Goal: Task Accomplishment & Management: Complete application form

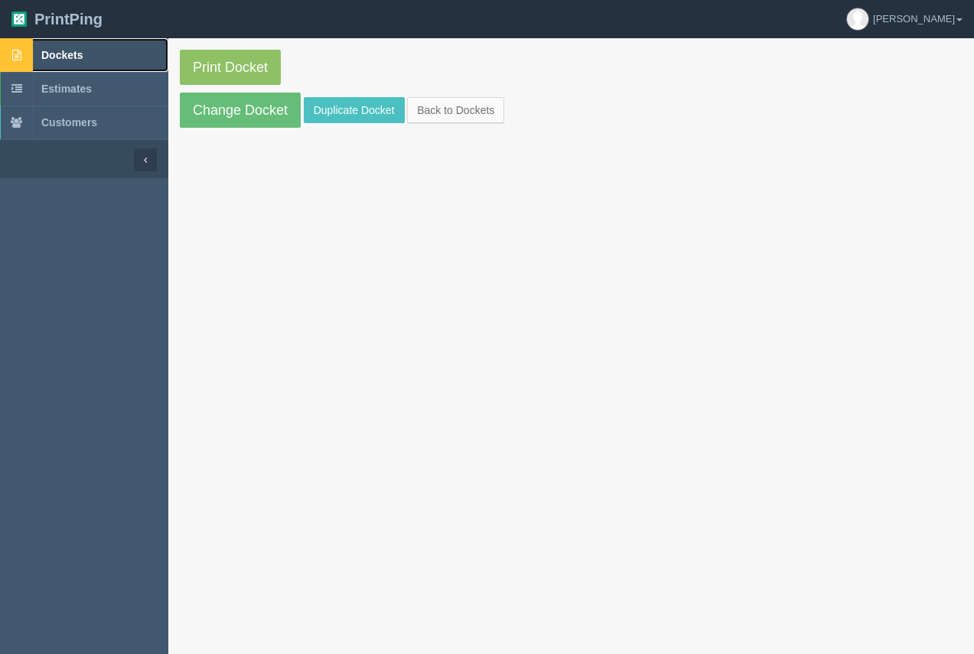
click at [53, 49] on span "Dockets" at bounding box center [61, 55] width 41 height 12
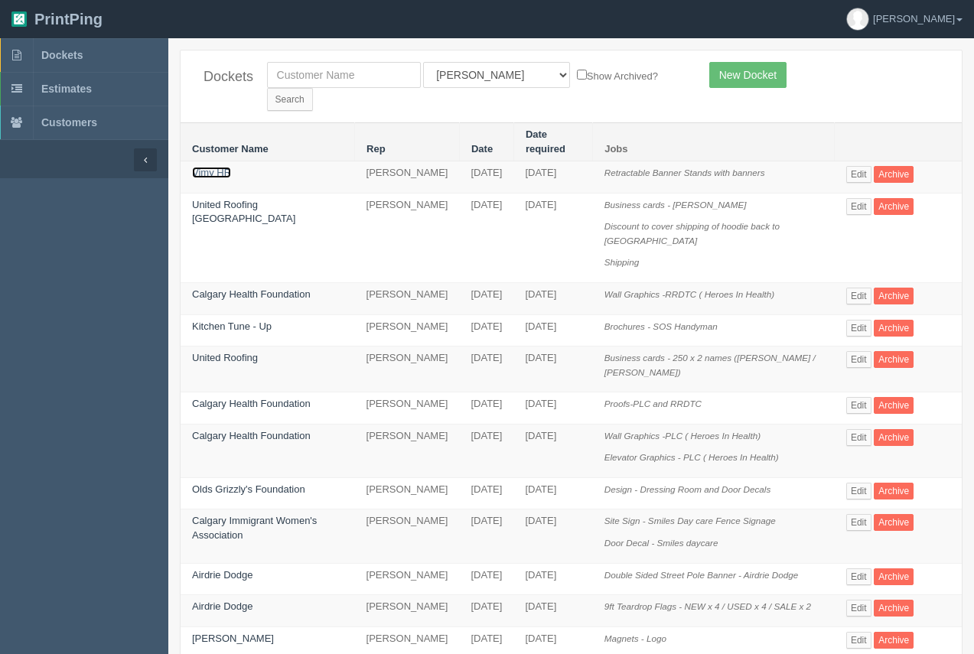
click at [204, 167] on link "Vimy HR" at bounding box center [211, 172] width 39 height 11
click at [203, 167] on link "Vimy HR" at bounding box center [211, 172] width 39 height 11
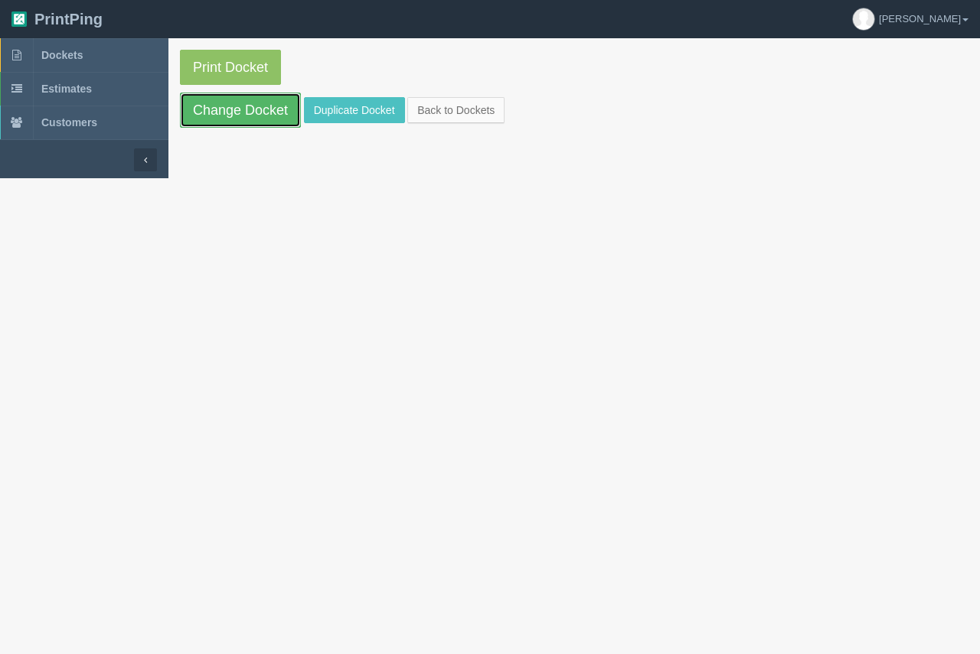
click at [256, 117] on link "Change Docket" at bounding box center [240, 110] width 121 height 35
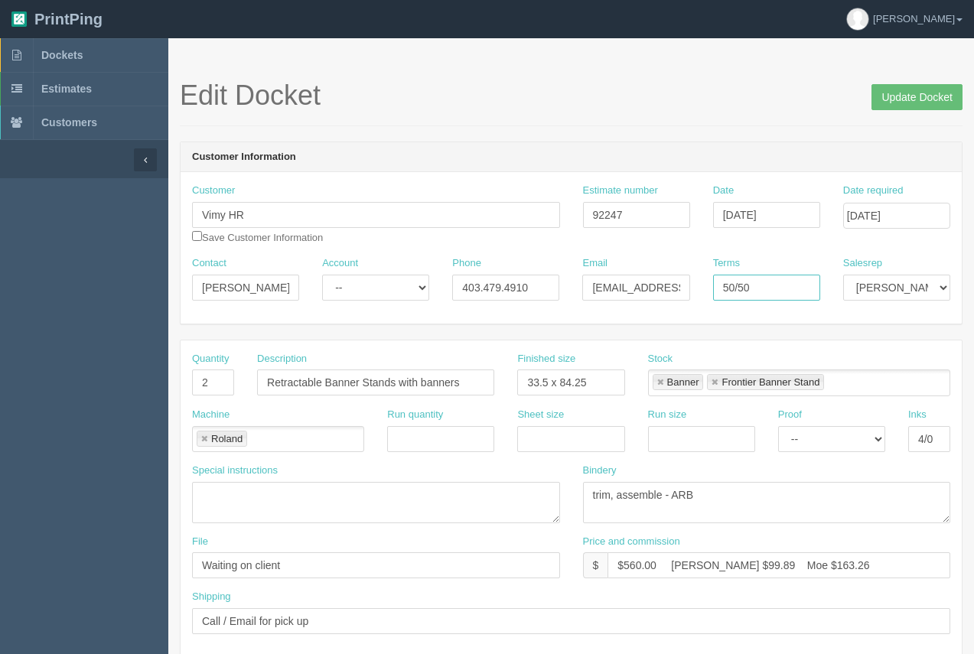
drag, startPoint x: 764, startPoint y: 279, endPoint x: 716, endPoint y: 289, distance: 48.3
click at [716, 289] on input "50/50" at bounding box center [766, 288] width 107 height 26
type input "COD"
drag, startPoint x: 301, startPoint y: 564, endPoint x: 189, endPoint y: 556, distance: 112.0
click at [189, 556] on div "File Waiting on client" at bounding box center [376, 563] width 391 height 56
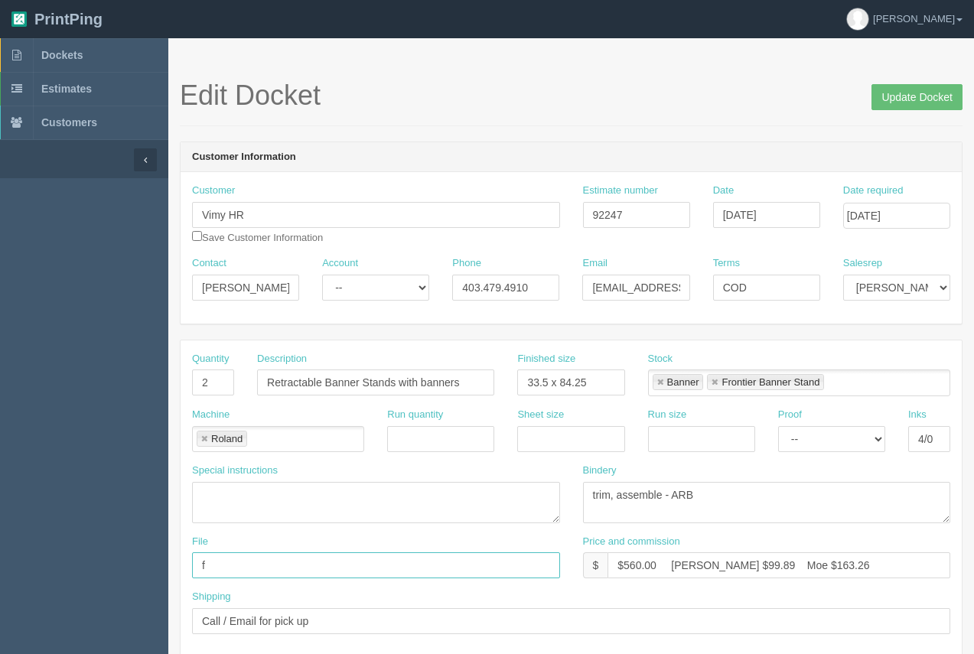
type input "files@allrush.ca - See instruc below"
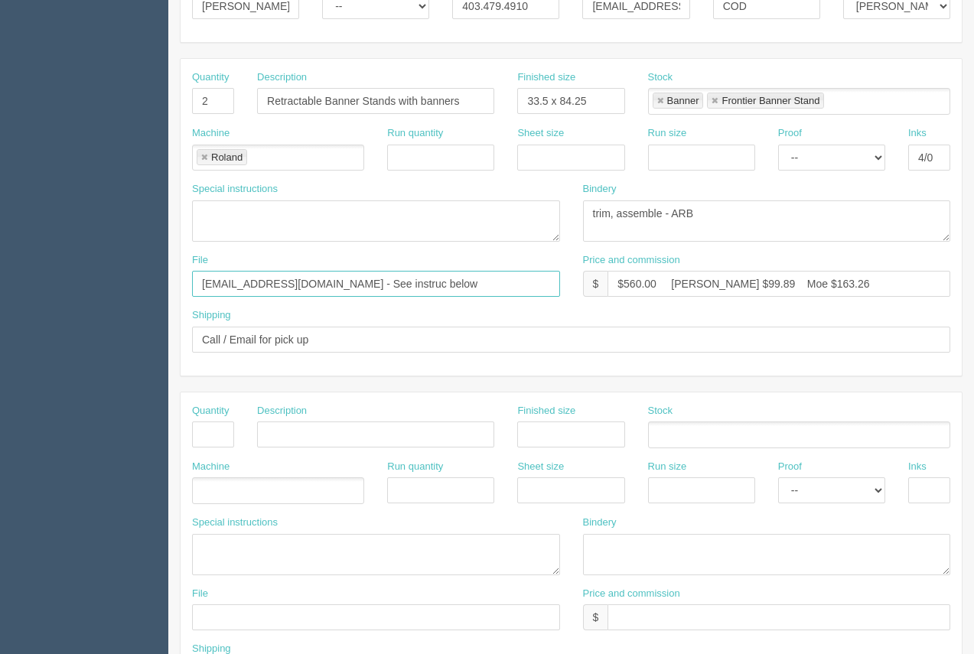
scroll to position [285, 0]
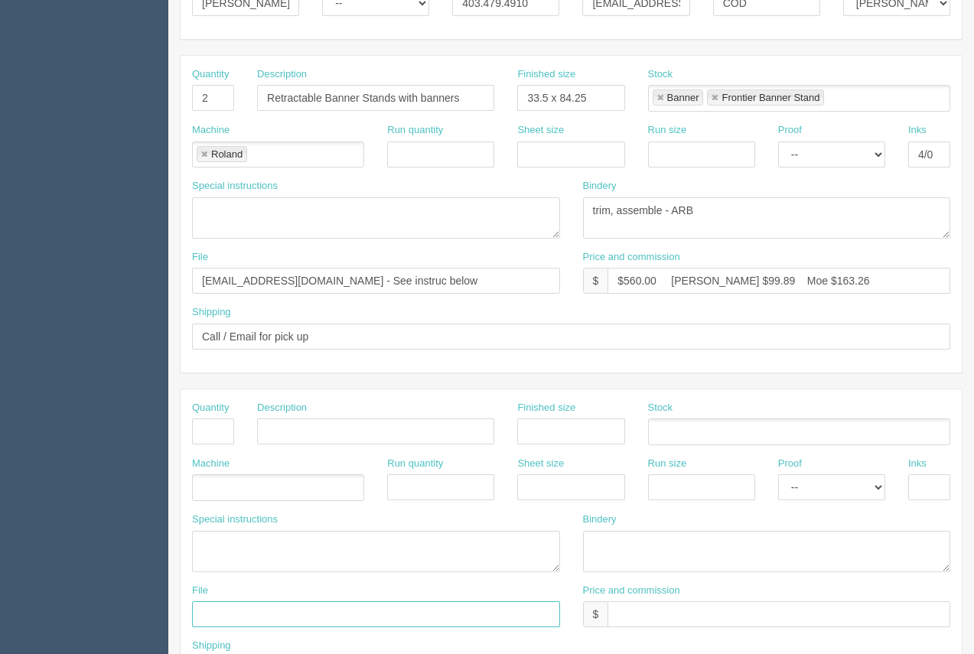
click at [239, 618] on input "text" at bounding box center [376, 615] width 368 height 26
type input "files@allrush.ca - See Arif."
click at [227, 439] on input "text" at bounding box center [213, 432] width 42 height 26
type input "1"
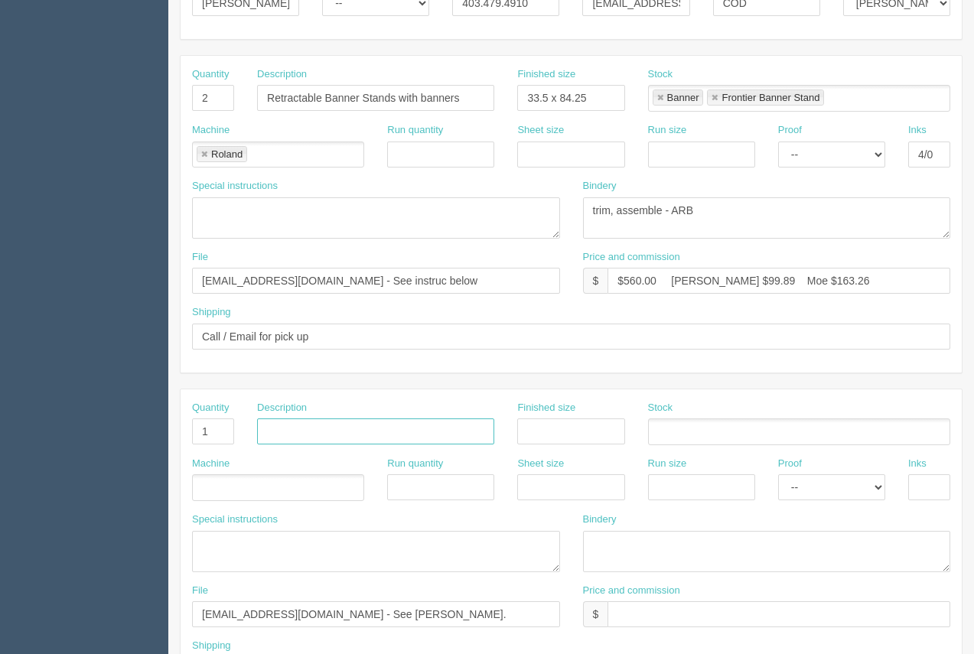
click at [316, 432] on input "text" at bounding box center [375, 432] width 237 height 26
type input "Design"
click at [796, 474] on div "Proof -- Email Hard Copy" at bounding box center [831, 479] width 107 height 44
click at [807, 491] on select "-- Email Hard Copy" at bounding box center [831, 488] width 107 height 26
select select "Email"
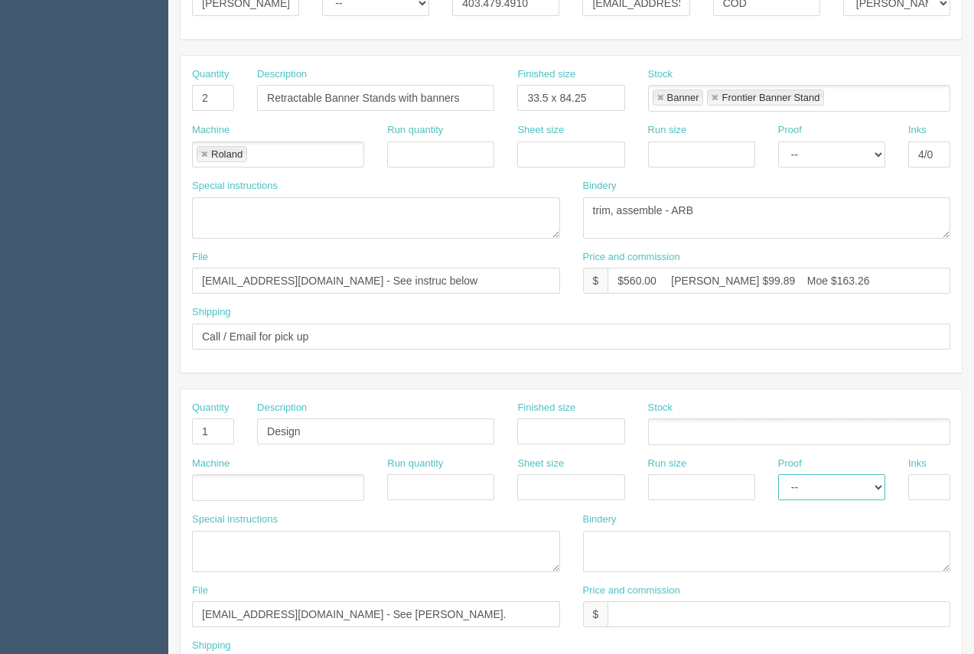
click at [778, 475] on select "-- Email Hard Copy" at bounding box center [831, 488] width 107 height 26
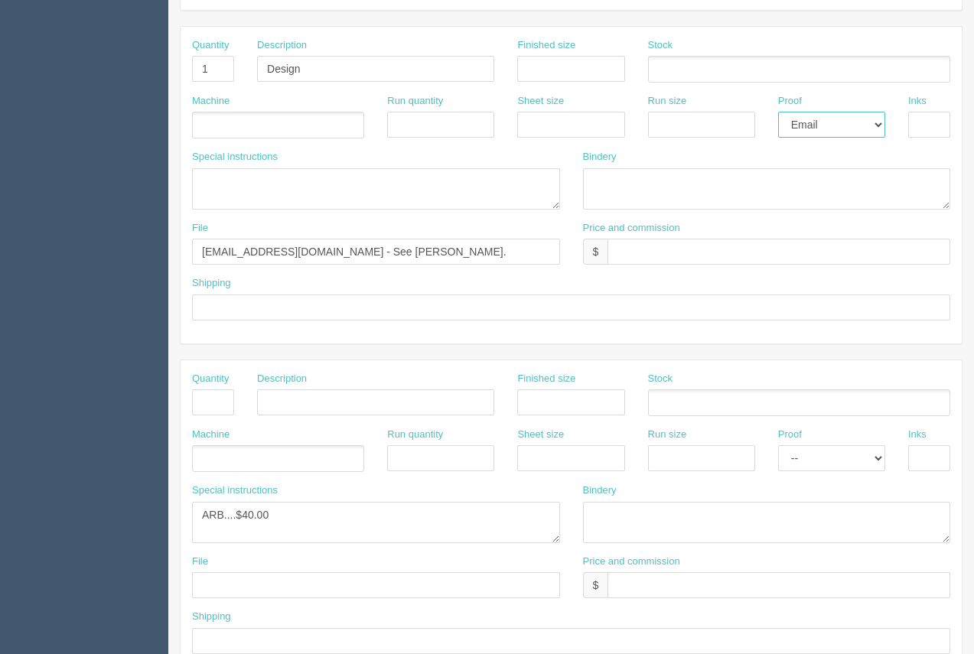
scroll to position [638, 0]
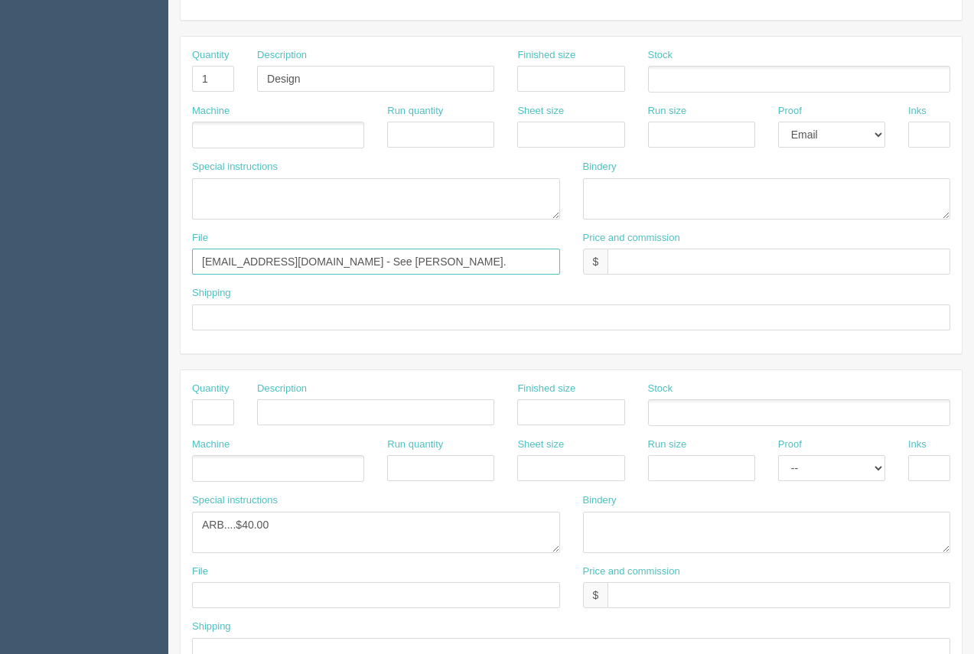
click at [351, 267] on input "files@allrush.ca - See Arif." at bounding box center [376, 262] width 368 height 26
drag, startPoint x: 351, startPoint y: 267, endPoint x: 188, endPoint y: 263, distance: 163.1
click at [188, 263] on div "File files@allrush.ca - See Arif." at bounding box center [376, 259] width 391 height 56
type input "files@allrush - See instruc"
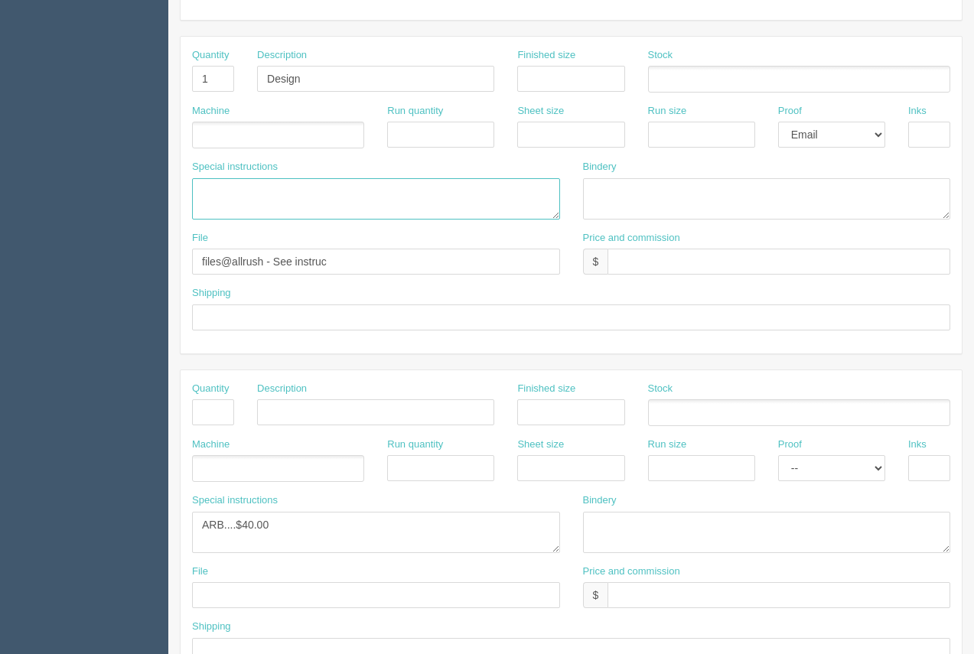
click at [227, 198] on textarea at bounding box center [376, 198] width 368 height 41
type textarea "See Arif. Need to adjust banner and logo"
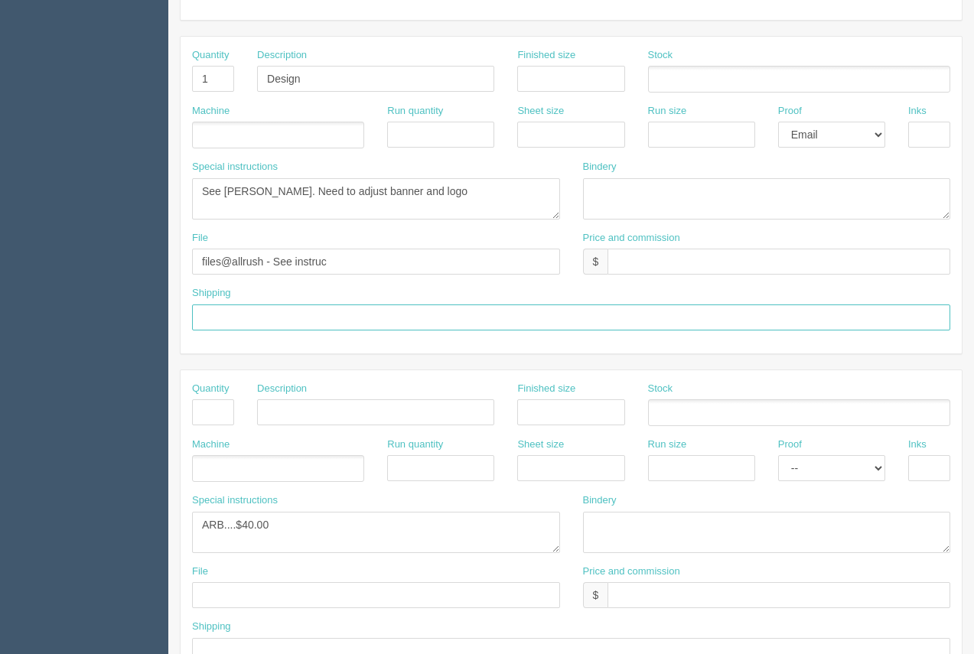
click at [279, 326] on input "text" at bounding box center [571, 318] width 759 height 26
type input "Above"
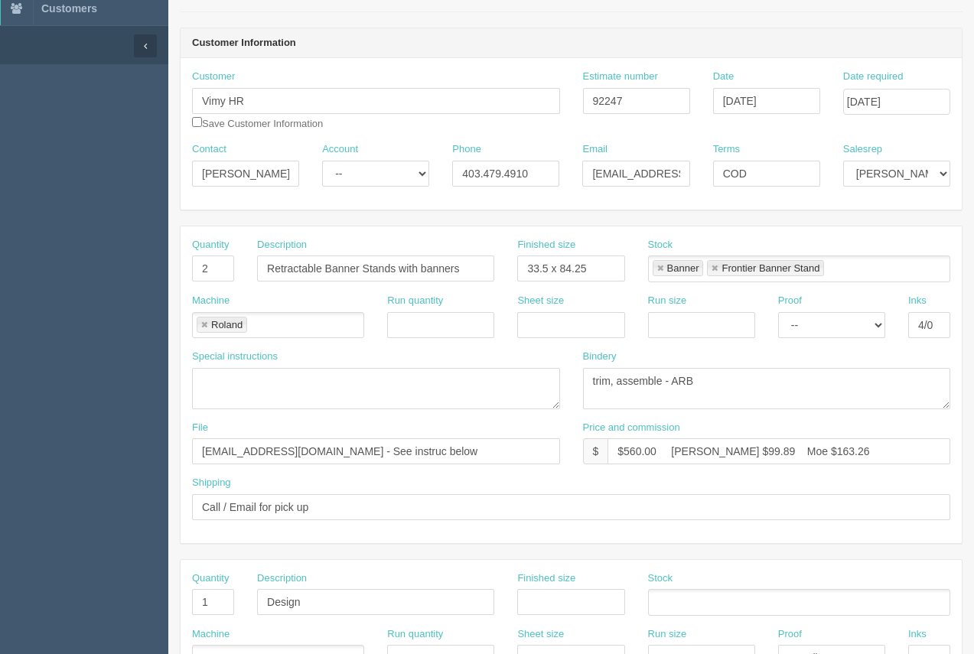
scroll to position [101, 0]
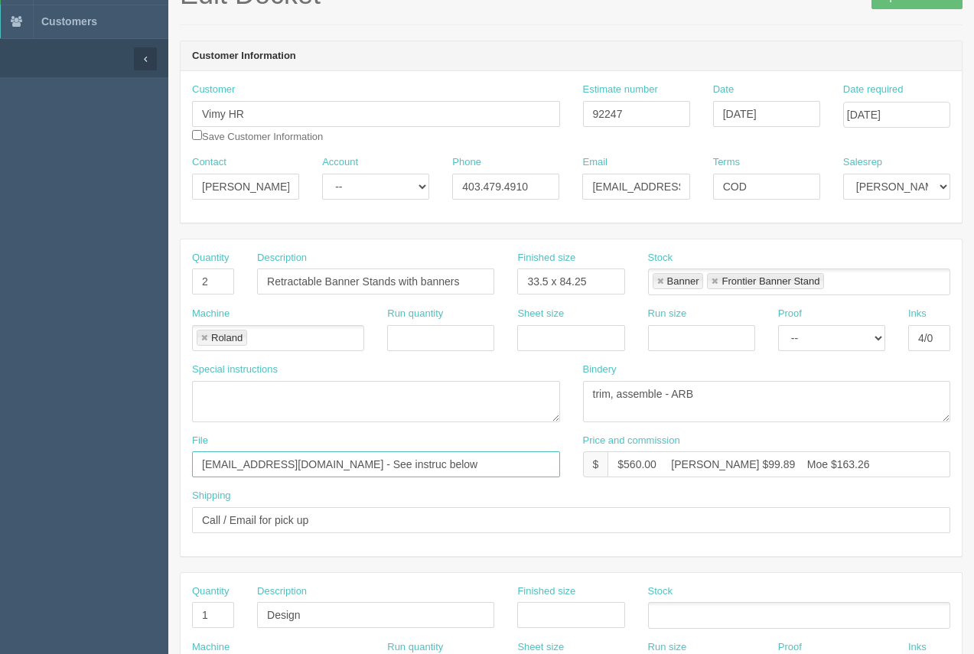
drag, startPoint x: 377, startPoint y: 465, endPoint x: 203, endPoint y: 472, distance: 173.9
click at [203, 472] on input "files@allrush.ca - See instruc below" at bounding box center [376, 465] width 368 height 26
drag, startPoint x: 465, startPoint y: 467, endPoint x: 175, endPoint y: 462, distance: 290.1
click at [168, 461] on section "Dockets Estimates Customers" at bounding box center [487, 613] width 974 height 1352
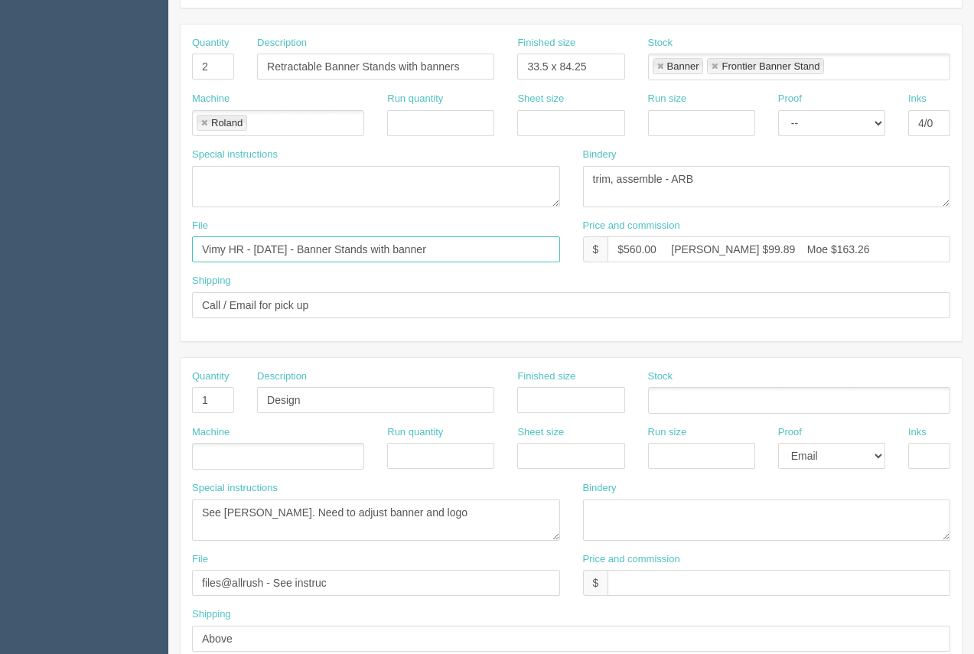
scroll to position [321, 0]
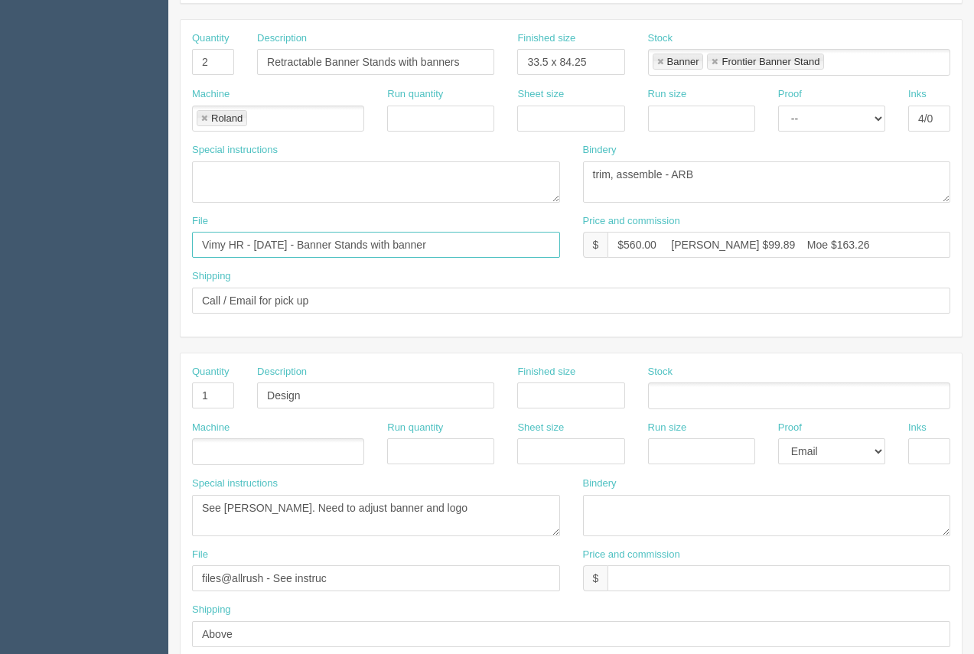
type input "Vimy HR - August 2025 - Banner Stands with banner"
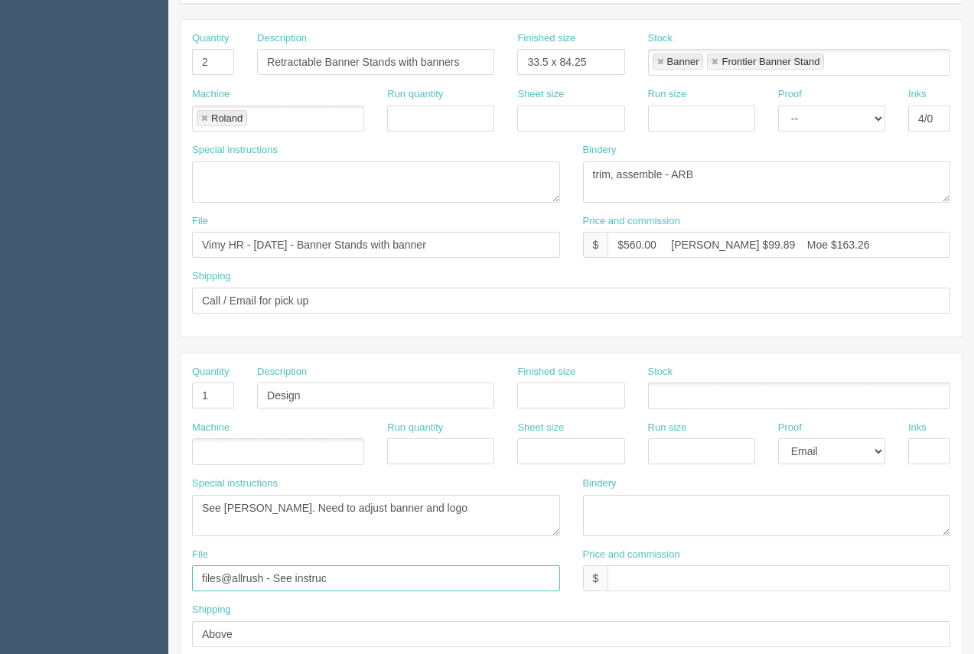
drag, startPoint x: 379, startPoint y: 579, endPoint x: 191, endPoint y: 587, distance: 187.7
click at [191, 587] on div "File files@allrush - See instruc" at bounding box center [376, 576] width 391 height 56
paste input "Vimy HR - August 2025 - Banner Stands with banner"
type input "Vimy HR - August 2025 - Banner Stands with banner. See instruc"
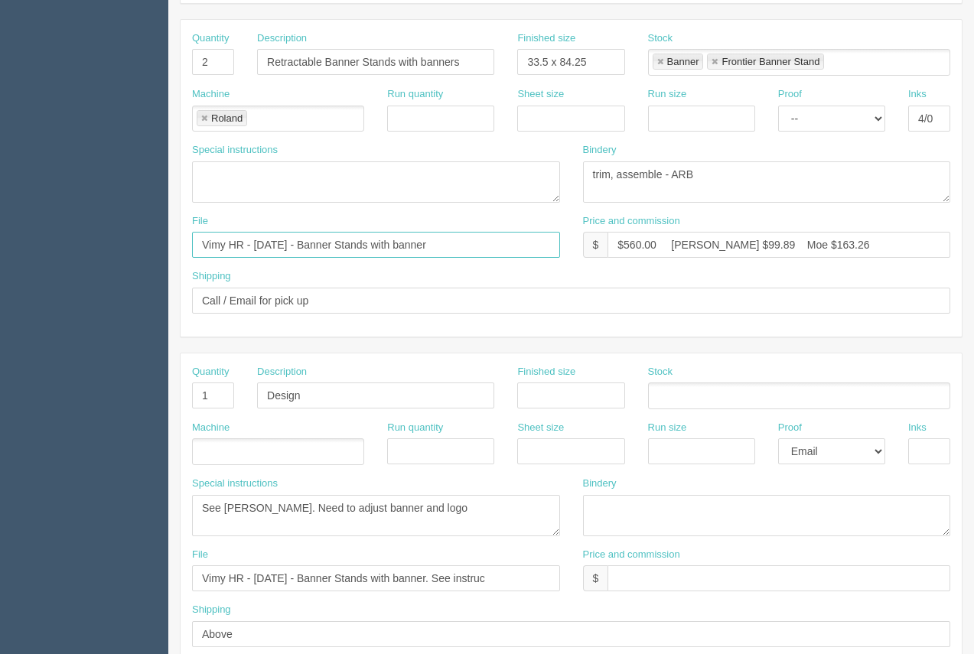
click at [470, 244] on input "Vimy HR - August 2025 - Banner Stands with banner" at bounding box center [376, 245] width 368 height 26
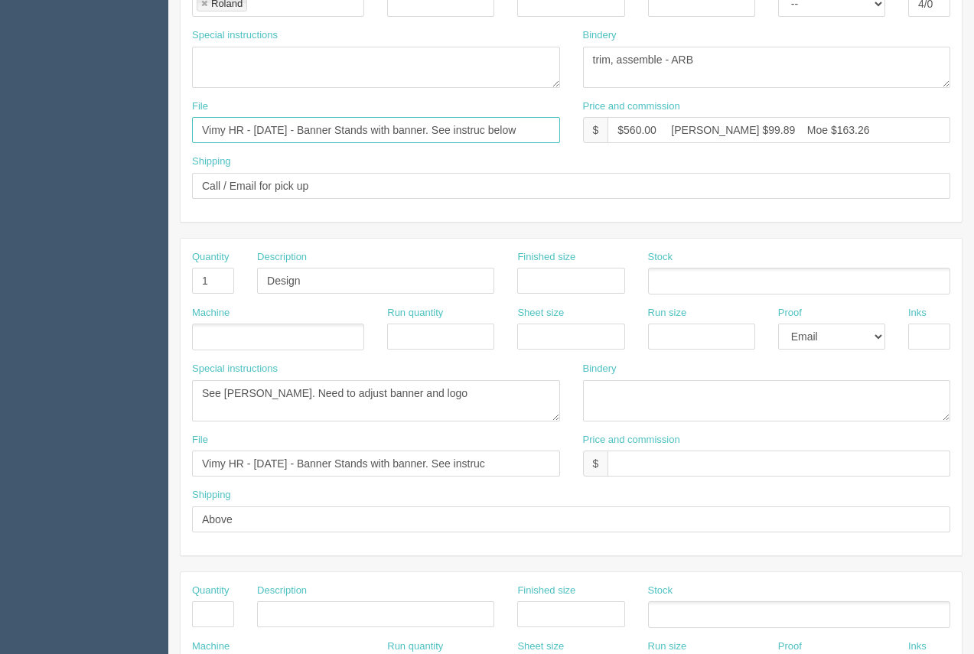
scroll to position [436, 0]
type input "Vimy HR - August 2025 - Banner Stands with banner. See instruc below"
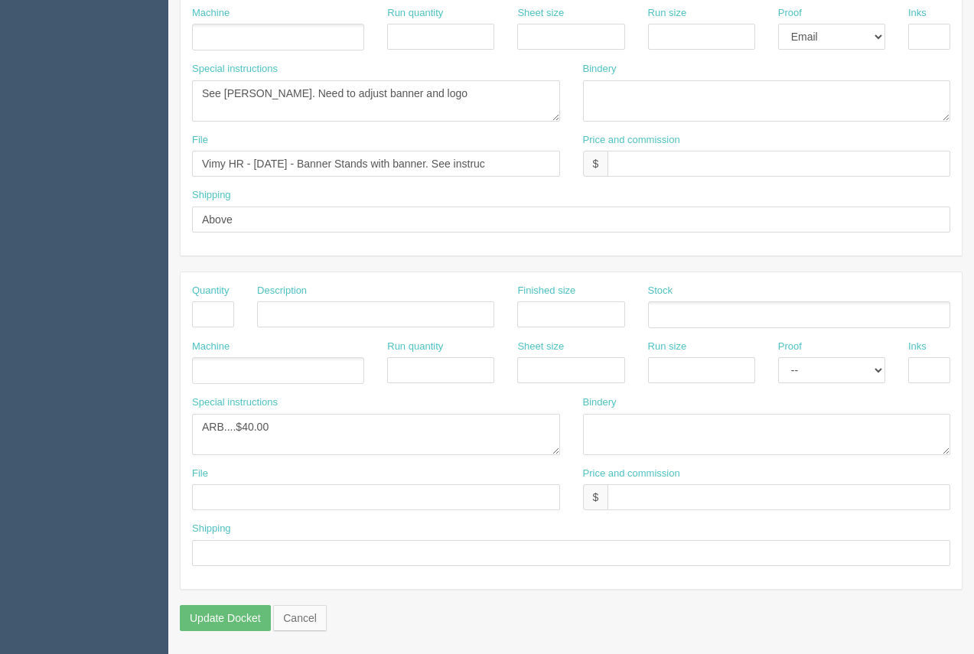
scroll to position [16, 0]
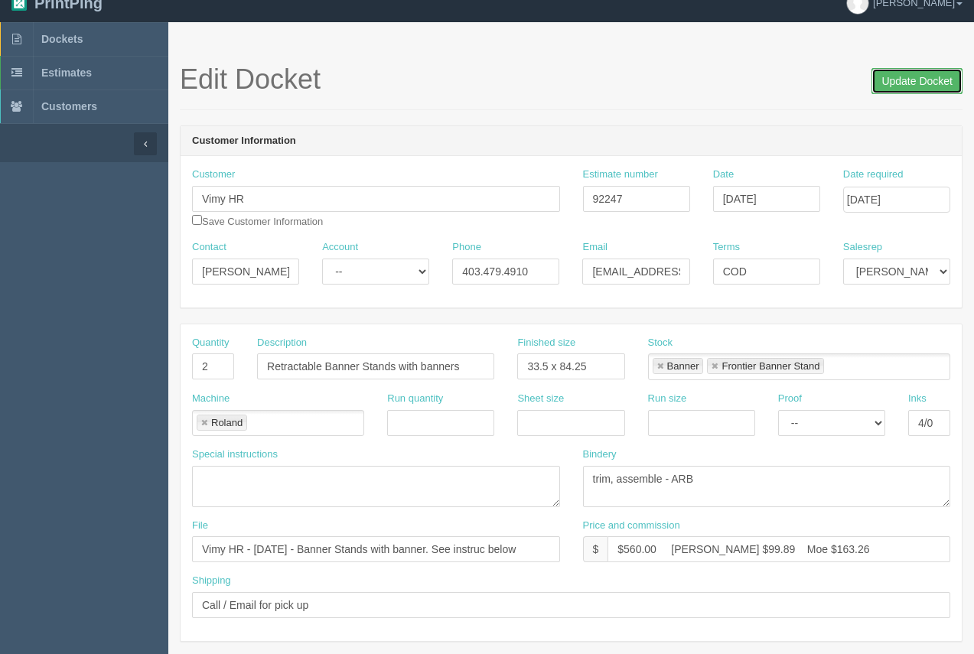
drag, startPoint x: 910, startPoint y: 84, endPoint x: 898, endPoint y: 86, distance: 12.3
click at [910, 85] on input "Update Docket" at bounding box center [917, 81] width 91 height 26
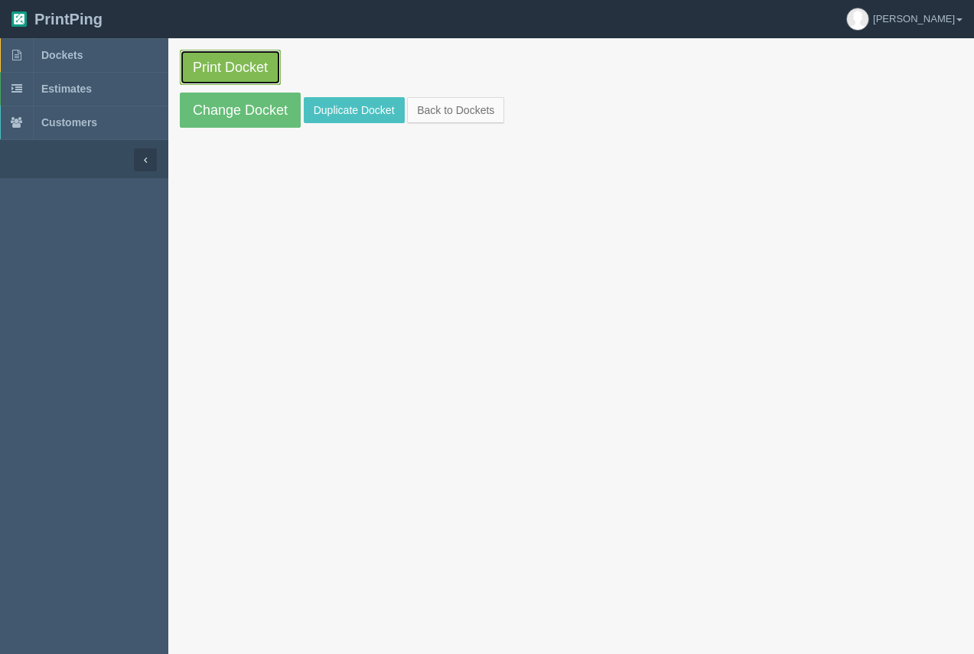
click at [209, 71] on link "Print Docket" at bounding box center [230, 67] width 101 height 35
click at [75, 54] on span "Dockets" at bounding box center [61, 55] width 41 height 12
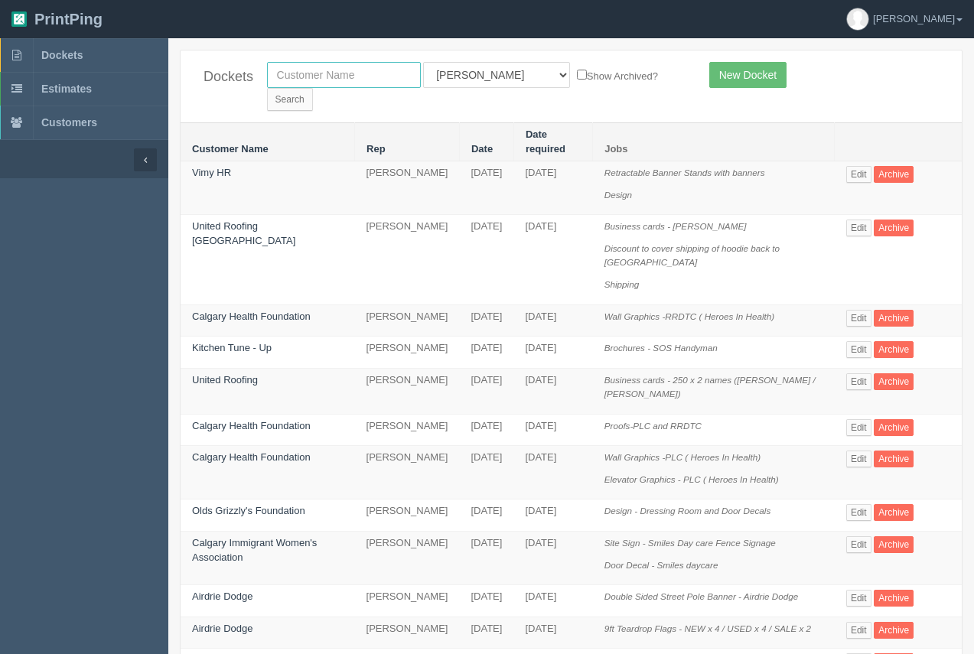
click at [313, 83] on input "text" at bounding box center [344, 75] width 154 height 26
type input "first assembly"
click at [313, 88] on input "Search" at bounding box center [290, 99] width 46 height 23
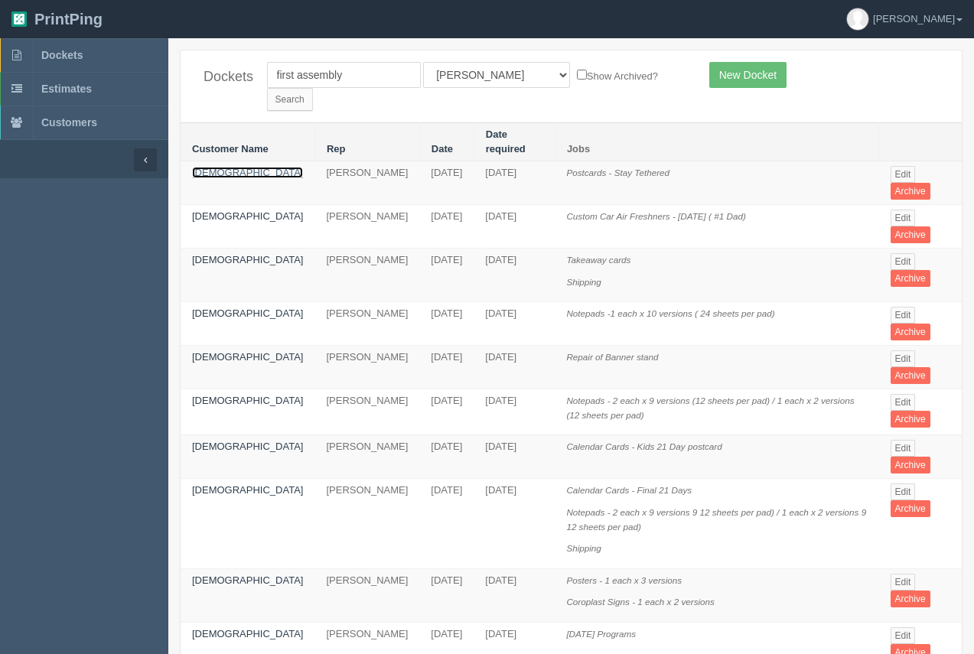
click at [240, 167] on link "First Assembly Church" at bounding box center [247, 172] width 111 height 11
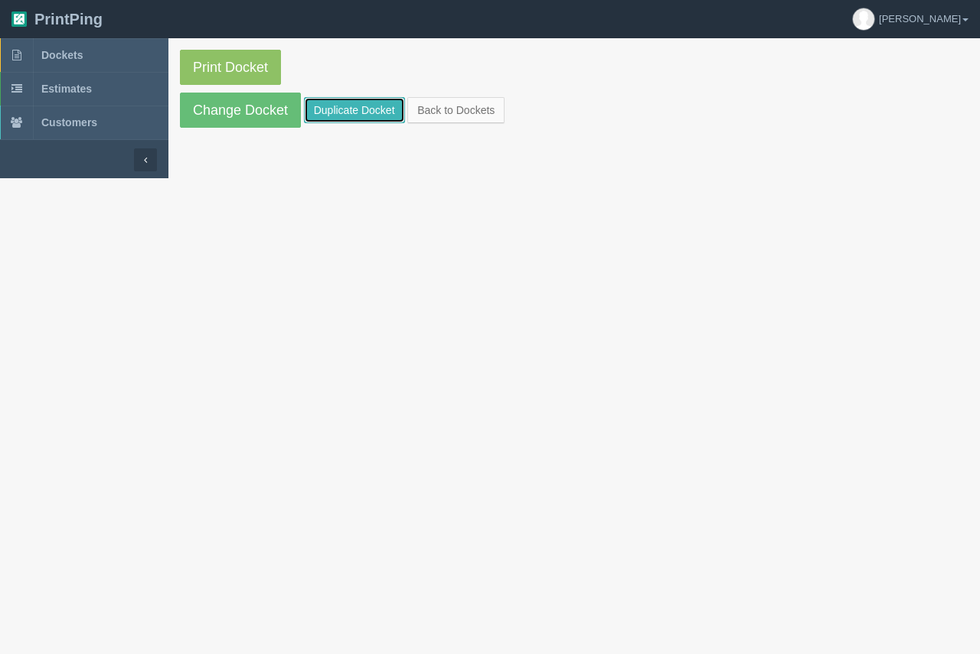
click at [321, 110] on link "Duplicate Docket" at bounding box center [354, 110] width 101 height 26
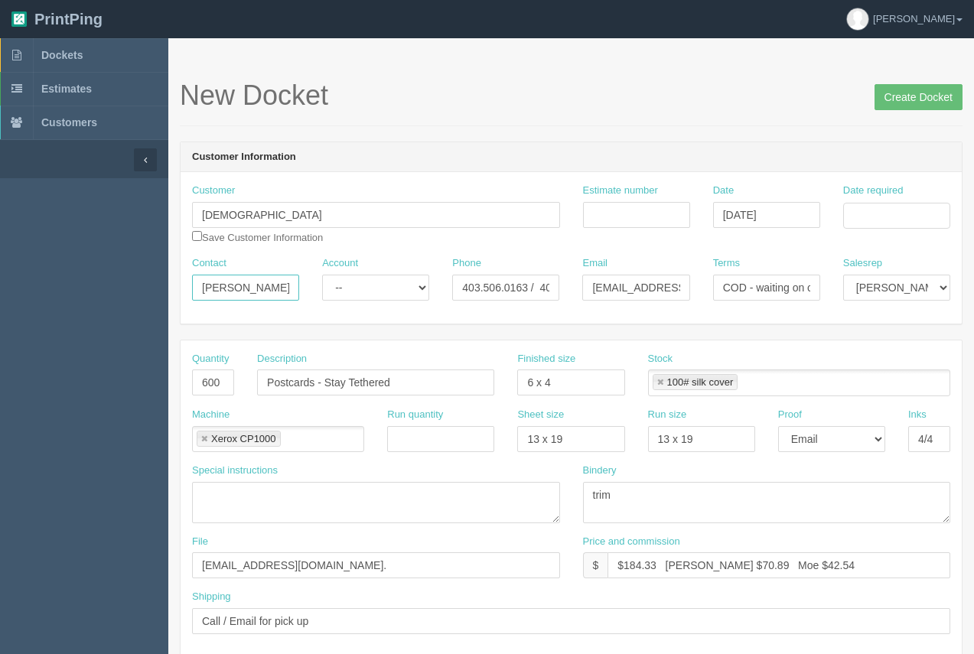
drag, startPoint x: 252, startPoint y: 282, endPoint x: 193, endPoint y: 279, distance: 59.0
click at [193, 279] on input "Kristen" at bounding box center [245, 288] width 107 height 26
type input "aNDRE"
click at [905, 204] on input "Date required" at bounding box center [896, 216] width 107 height 26
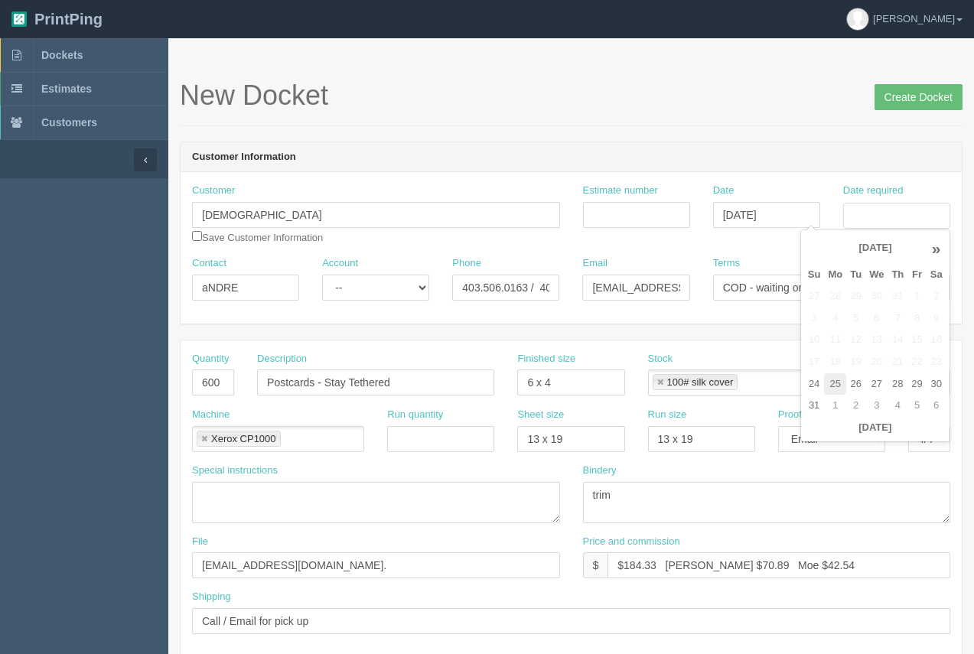
click at [832, 384] on td "25" at bounding box center [835, 385] width 22 height 22
click at [874, 407] on td "3" at bounding box center [877, 406] width 22 height 22
type input "September 3, 2025"
click at [741, 116] on div "New Docket Create Docket" at bounding box center [571, 103] width 783 height 46
drag, startPoint x: 249, startPoint y: 291, endPoint x: 217, endPoint y: 277, distance: 34.3
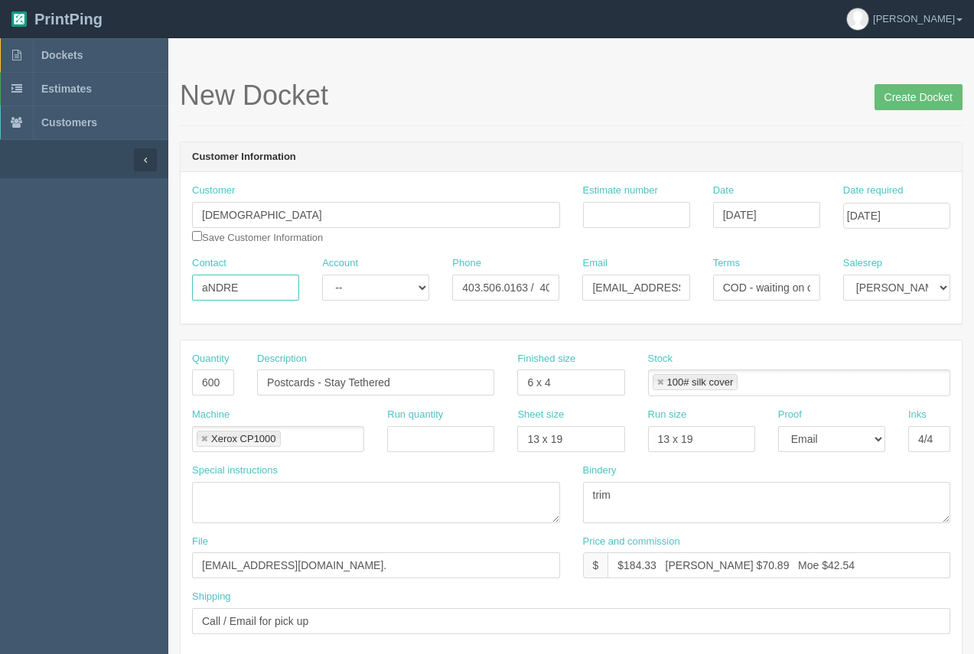
click at [207, 283] on input "aNDRE" at bounding box center [245, 288] width 107 height 26
click at [207, 293] on input "aAndre" at bounding box center [245, 288] width 107 height 26
type input "Andre"
click at [528, 288] on input "403.506.0163 / 403.253.7136" at bounding box center [505, 288] width 107 height 26
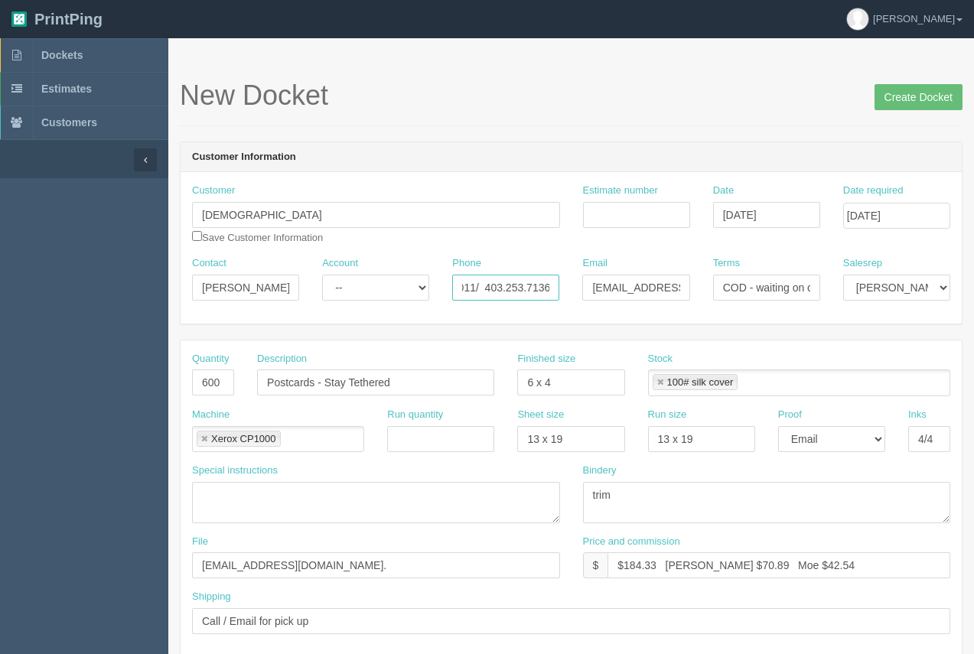
type input "587.891.8011/ 403.253.7136"
drag, startPoint x: 757, startPoint y: 287, endPoint x: 825, endPoint y: 286, distance: 68.1
click at [825, 286] on div "Terms COD - waiting on client" at bounding box center [767, 284] width 130 height 56
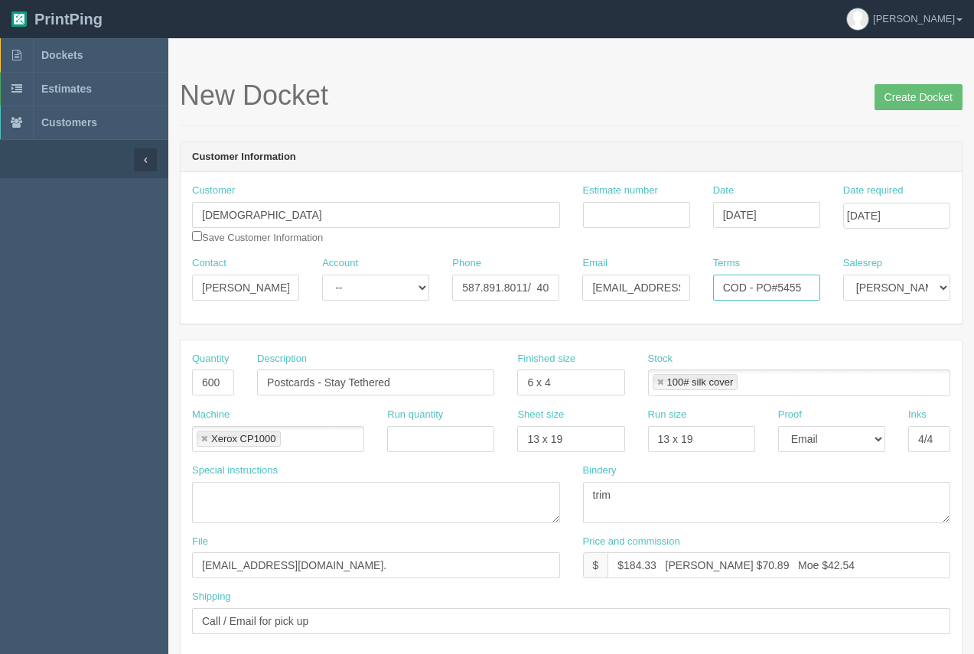
type input "COD - PO#5455"
click at [204, 387] on input "600" at bounding box center [213, 383] width 42 height 26
type input "300"
drag, startPoint x: 418, startPoint y: 380, endPoint x: 326, endPoint y: 376, distance: 92.0
click at [326, 376] on input "Postcards - Stay Tethered" at bounding box center [375, 383] width 237 height 26
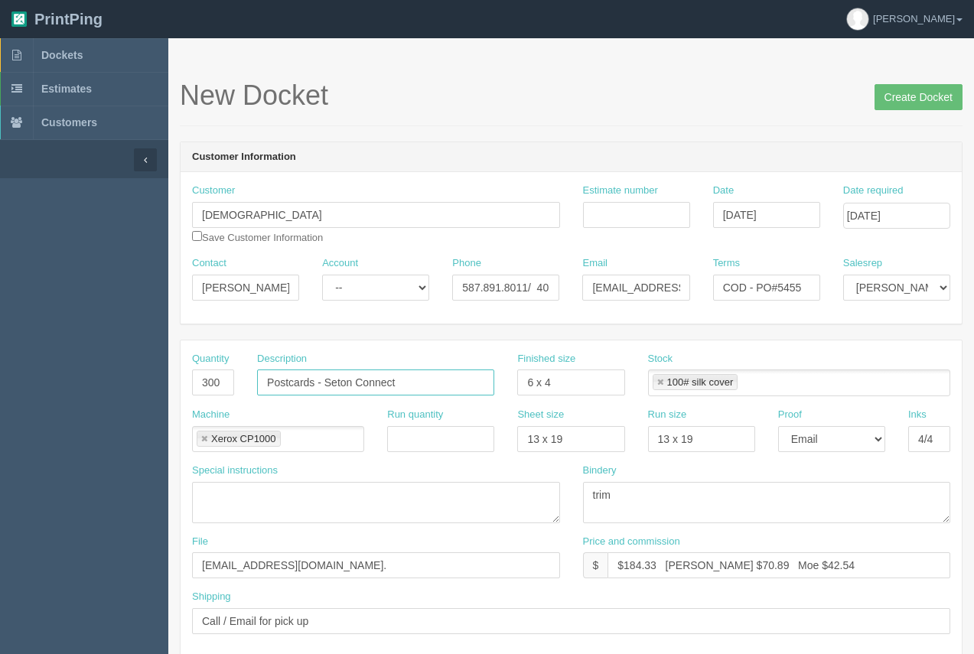
type input "Postcards - Seton Connect"
drag, startPoint x: 657, startPoint y: 570, endPoint x: 627, endPoint y: 563, distance: 30.6
click at [627, 563] on input "$184.33 Arif $70.89 Moe $42.54" at bounding box center [779, 566] width 343 height 26
type input "$114.53 Arif $70.89 Moe $42.54"
click at [835, 439] on select "-- Email Hard Copy" at bounding box center [831, 439] width 107 height 26
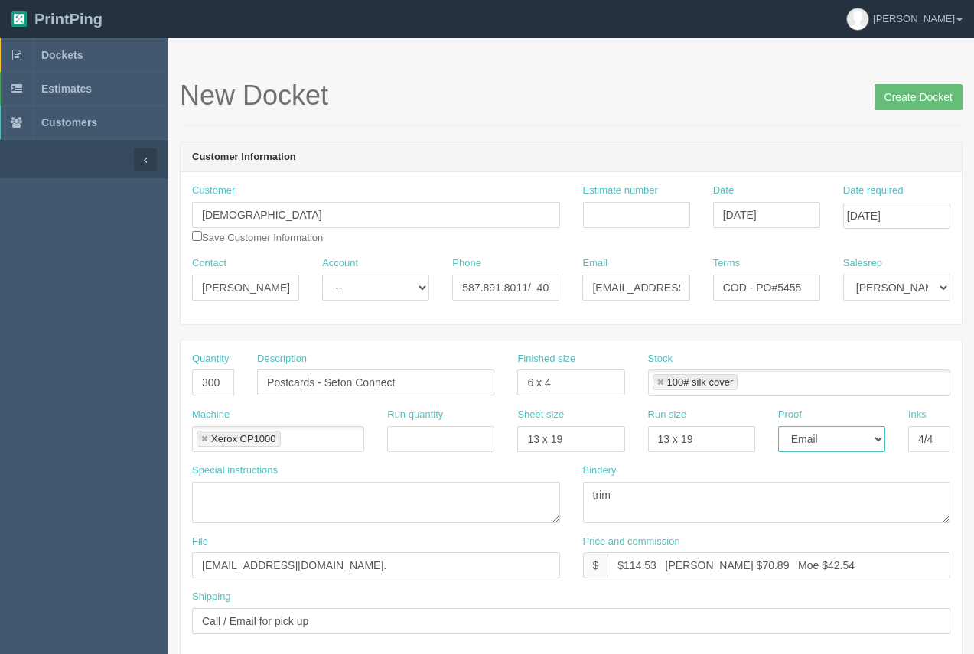
drag, startPoint x: 838, startPoint y: 448, endPoint x: 830, endPoint y: 455, distance: 10.8
click at [838, 448] on select "-- Email Hard Copy" at bounding box center [831, 439] width 107 height 26
drag, startPoint x: 576, startPoint y: 444, endPoint x: 499, endPoint y: 430, distance: 77.8
click at [499, 430] on div "Machine Xerox CP1000 Xerox CP1000 Run quantity Sheet size 13 x 19 Run size 13 x…" at bounding box center [571, 436] width 781 height 56
type input "12 x 18"
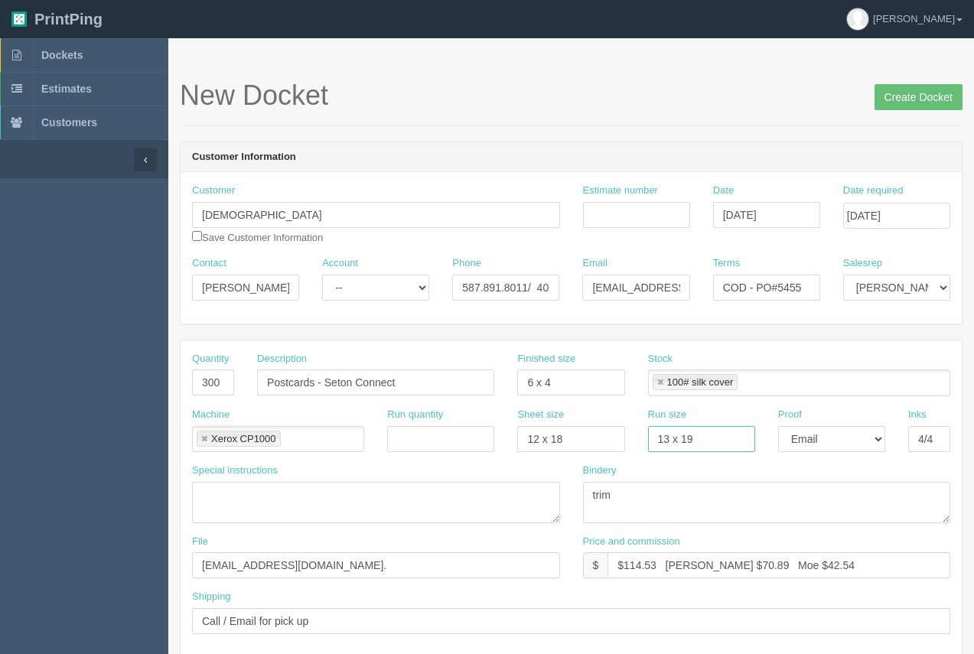
drag, startPoint x: 708, startPoint y: 442, endPoint x: 636, endPoint y: 441, distance: 72.0
click at [637, 441] on div "Run size 13 x 19" at bounding box center [702, 436] width 130 height 56
type input "12 x 18"
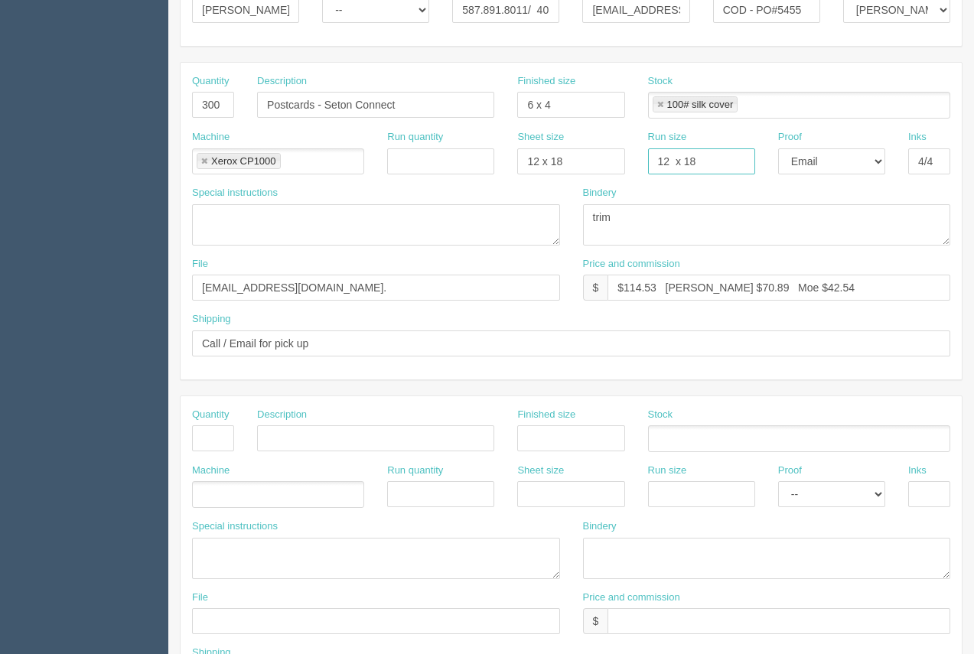
scroll to position [273, 0]
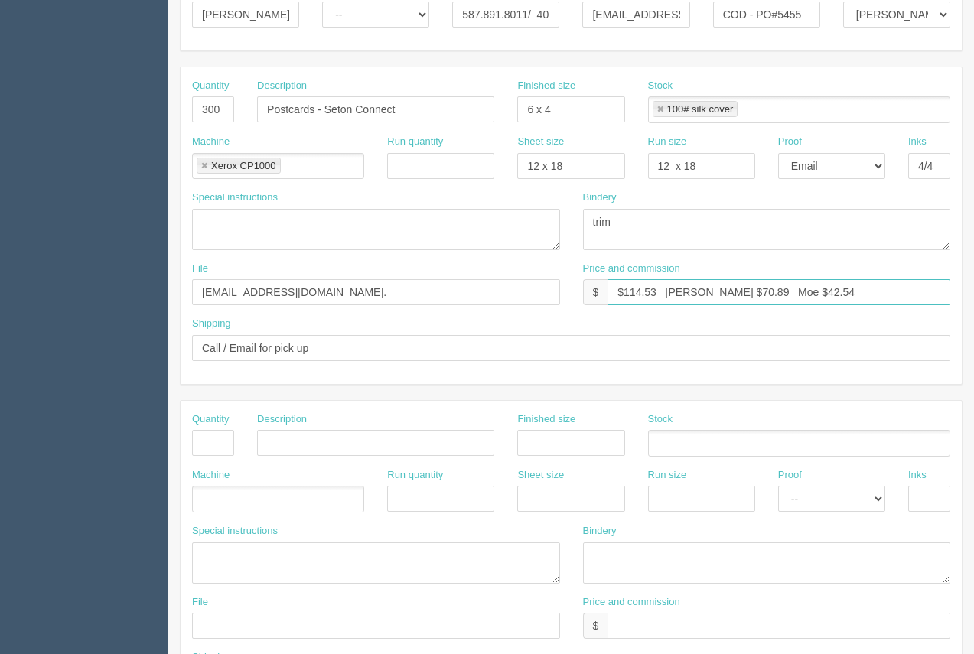
drag, startPoint x: 656, startPoint y: 292, endPoint x: 647, endPoint y: 291, distance: 9.2
click at [647, 291] on input "$114.53 Arif $70.89 Moe $42.54" at bounding box center [779, 292] width 343 height 26
drag, startPoint x: 715, startPoint y: 289, endPoint x: 697, endPoint y: 291, distance: 17.8
click at [697, 291] on input "$114.36 Arif $70.89 Moe $42.54" at bounding box center [779, 292] width 343 height 26
drag, startPoint x: 797, startPoint y: 293, endPoint x: 755, endPoint y: 288, distance: 41.7
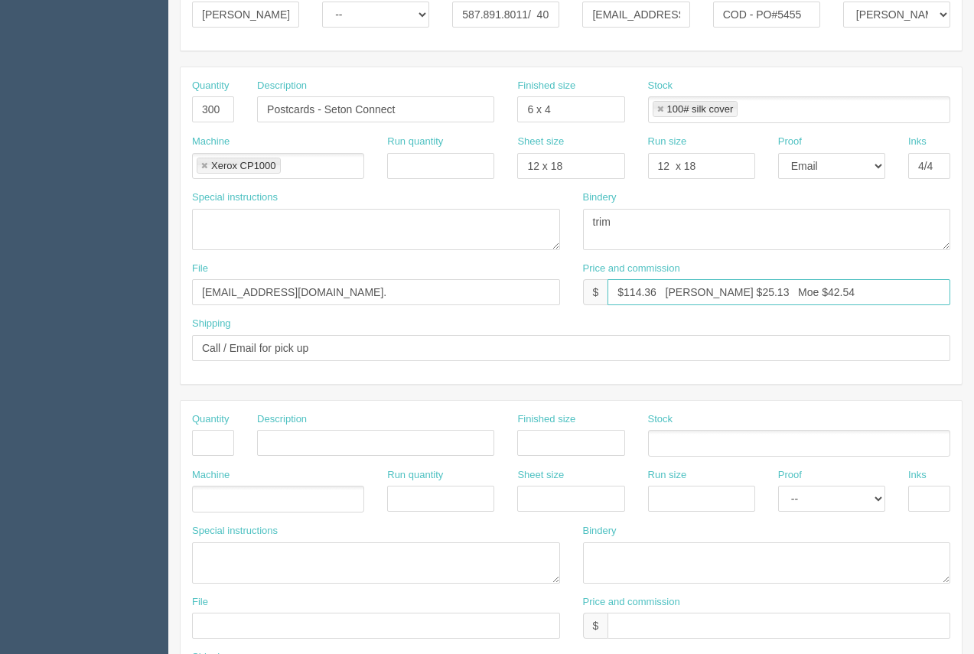
click at [755, 288] on input "$114.36 Arif $25.13 Moe $42.54" at bounding box center [779, 292] width 343 height 26
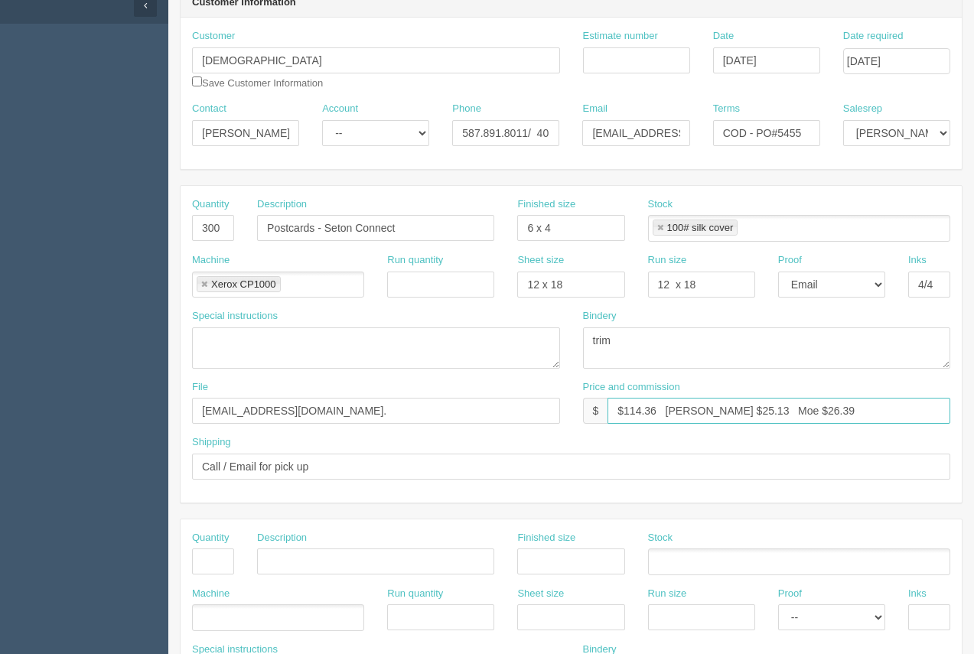
scroll to position [156, 0]
type input "$114.36 Arif $25.13 Moe $26.39"
click at [645, 64] on input "Estimate number" at bounding box center [636, 59] width 107 height 26
type input "92146"
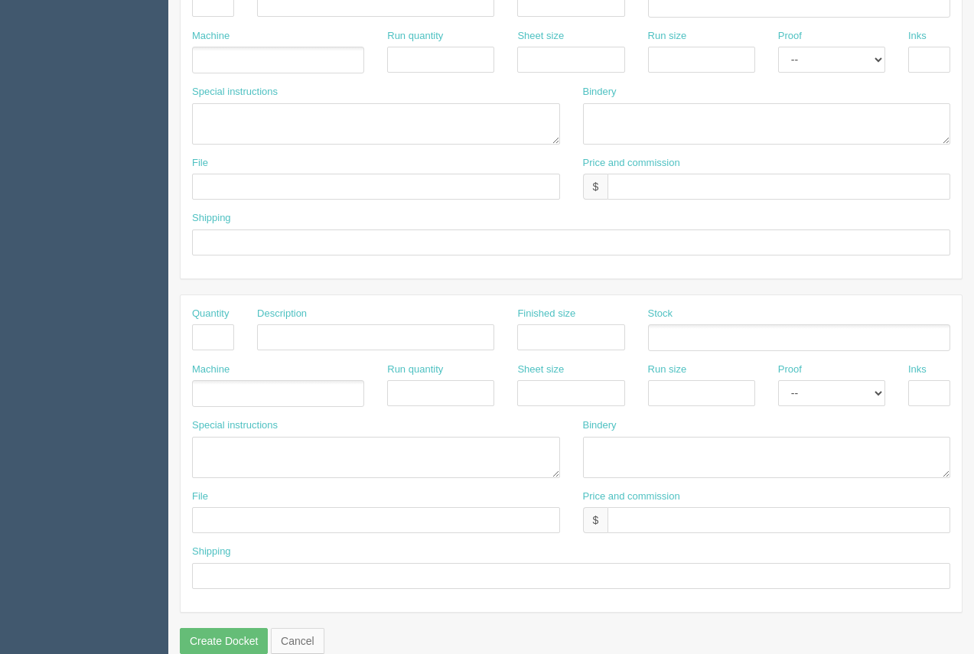
scroll to position [736, 0]
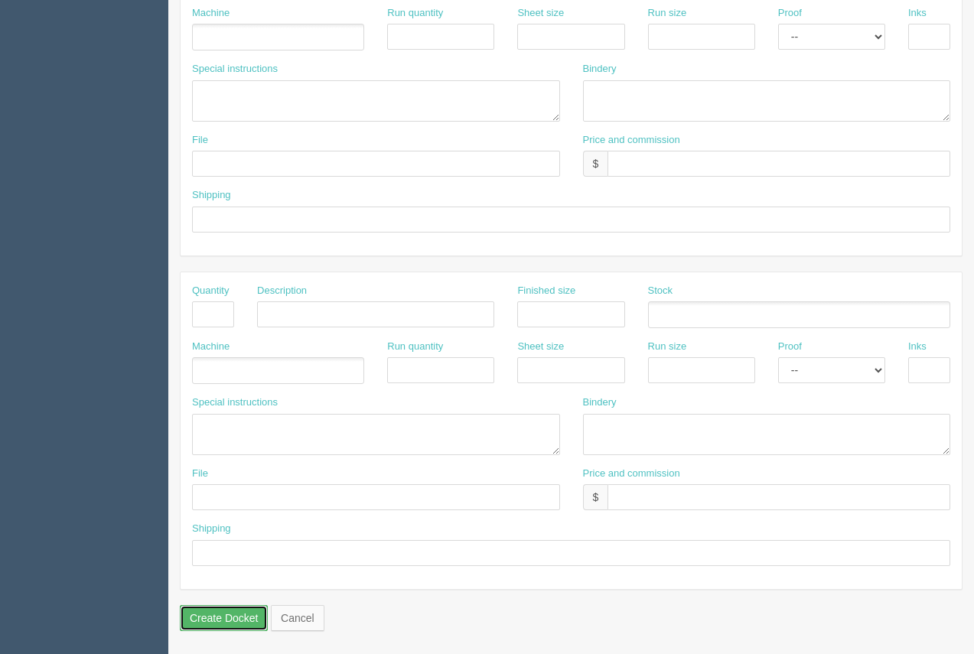
click at [227, 615] on input "Create Docket" at bounding box center [224, 618] width 88 height 26
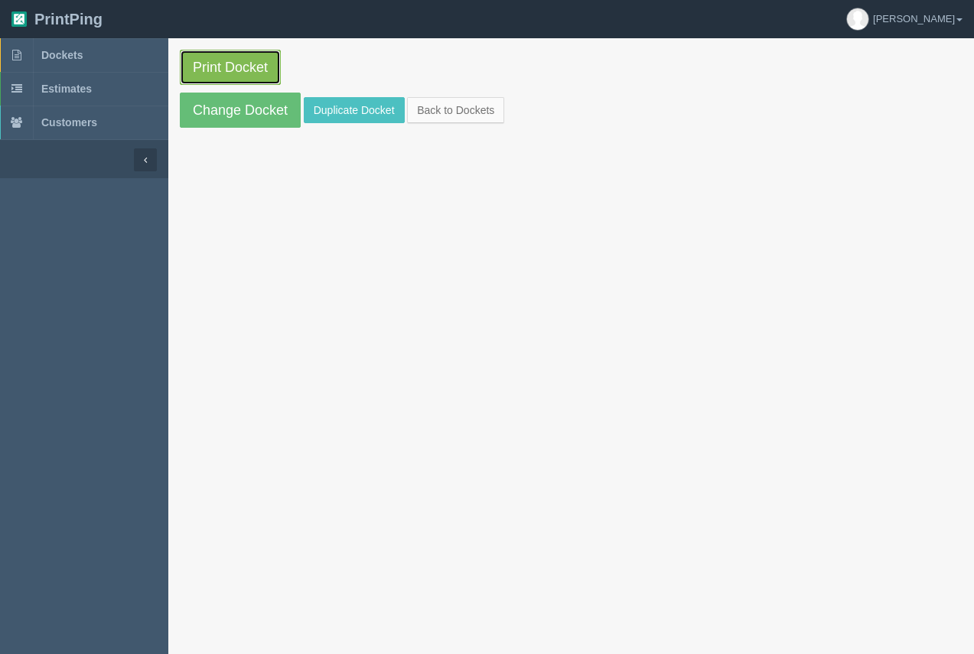
click at [250, 64] on link "Print Docket" at bounding box center [230, 67] width 101 height 35
click at [62, 55] on span "Dockets" at bounding box center [61, 55] width 41 height 12
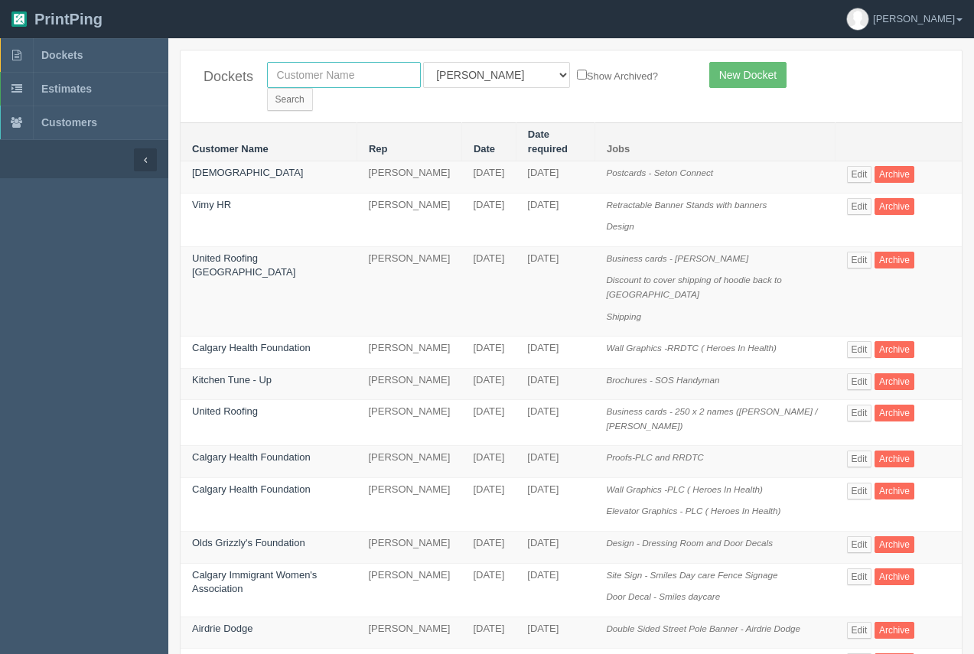
click at [350, 67] on input "text" at bounding box center [344, 75] width 154 height 26
drag, startPoint x: 376, startPoint y: 81, endPoint x: 256, endPoint y: 66, distance: 121.1
click at [256, 66] on div "calgary All Users Ali Ali Test 1 Aly Amy Ankit Arif Brandon Dan France Greg Jim…" at bounding box center [477, 86] width 442 height 49
type input "a"
type input "calgary canucks"
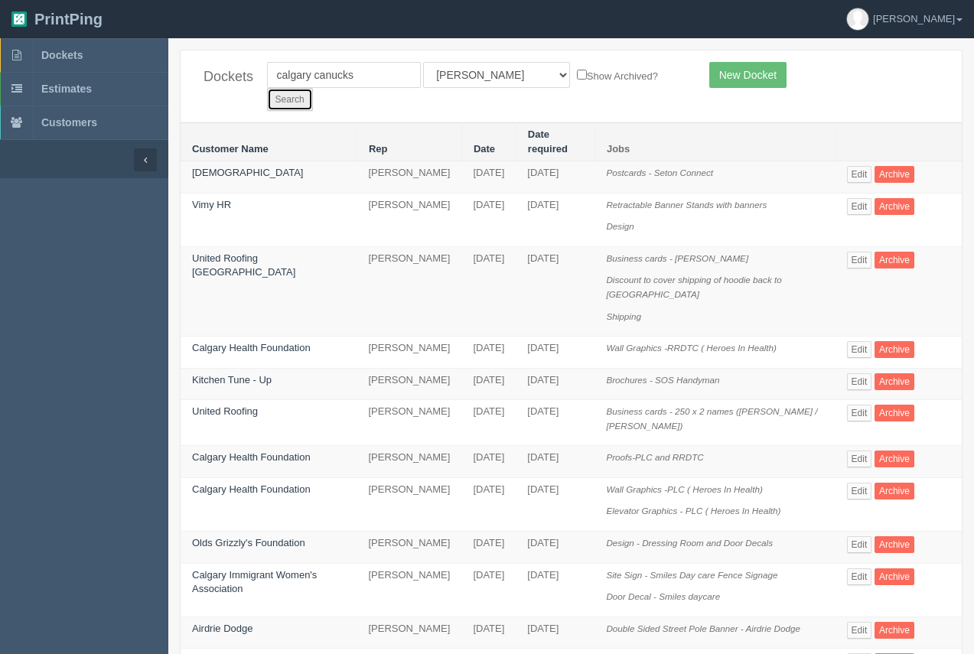
click at [313, 88] on input "Search" at bounding box center [290, 99] width 46 height 23
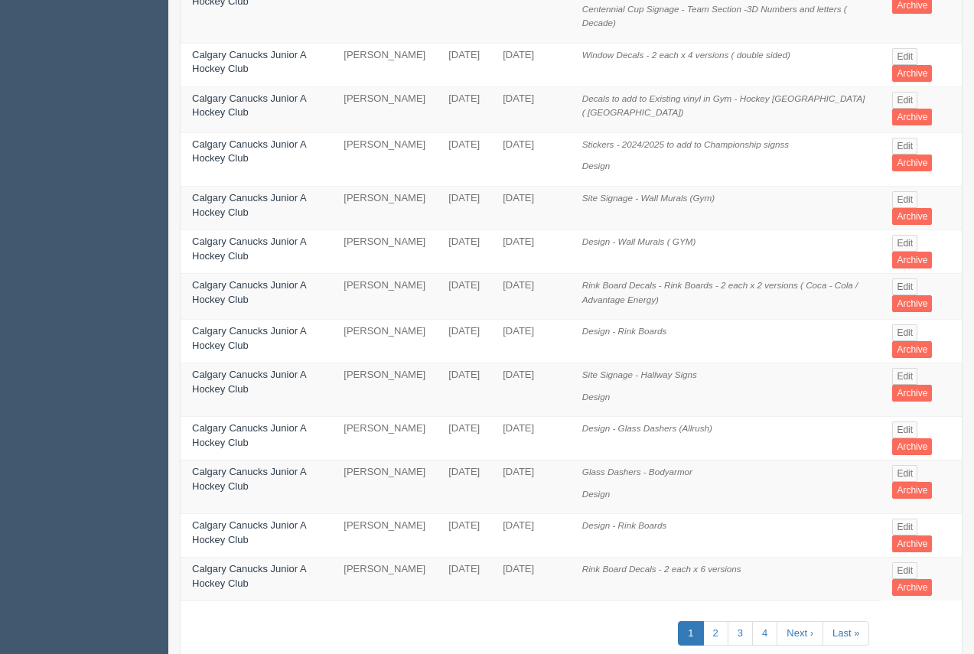
scroll to position [799, 0]
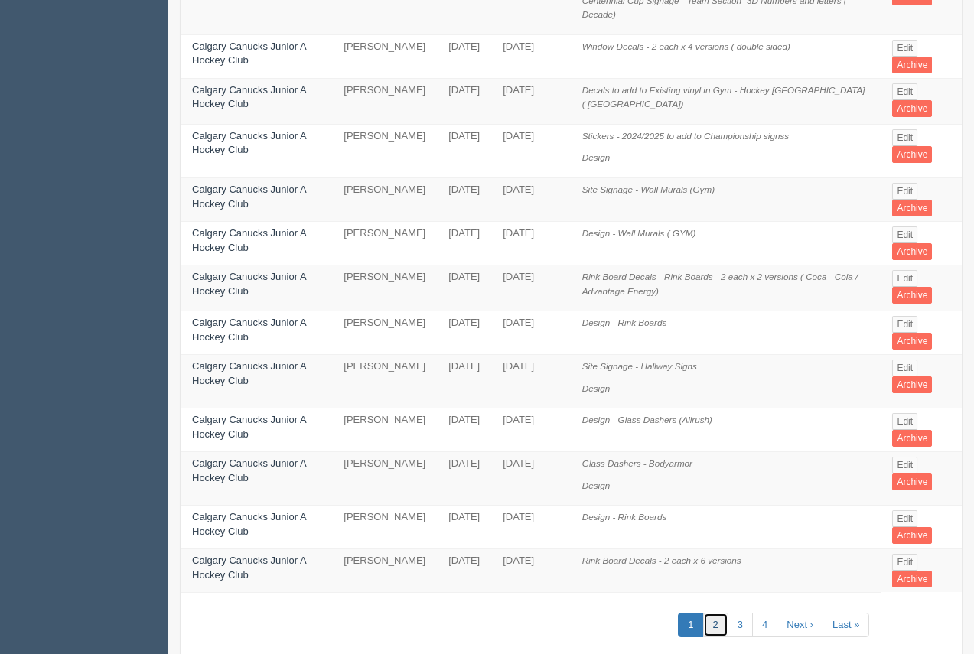
click at [710, 613] on link "2" at bounding box center [715, 625] width 25 height 25
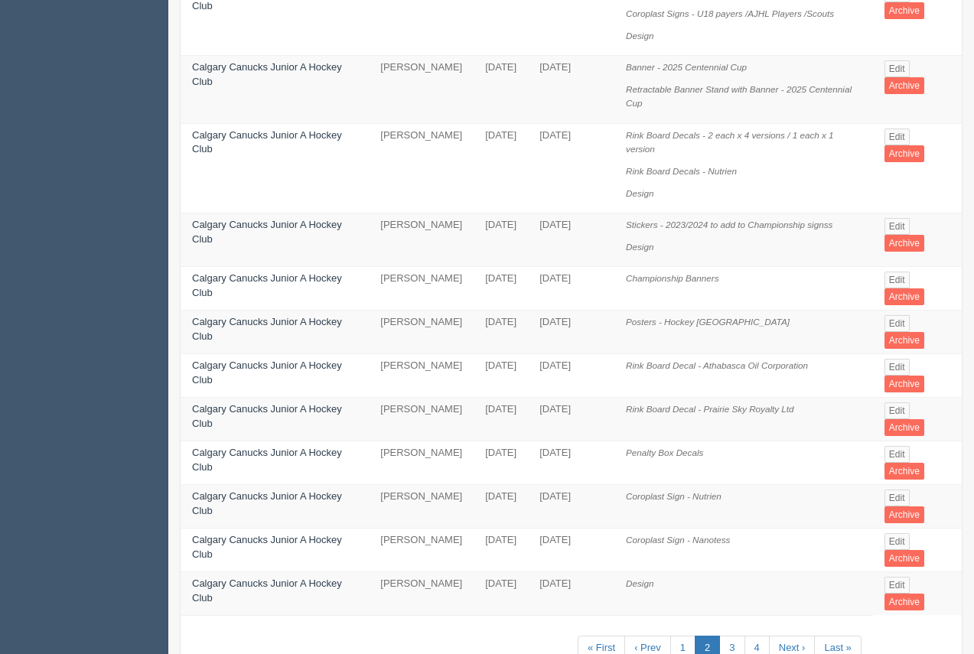
scroll to position [804, 0]
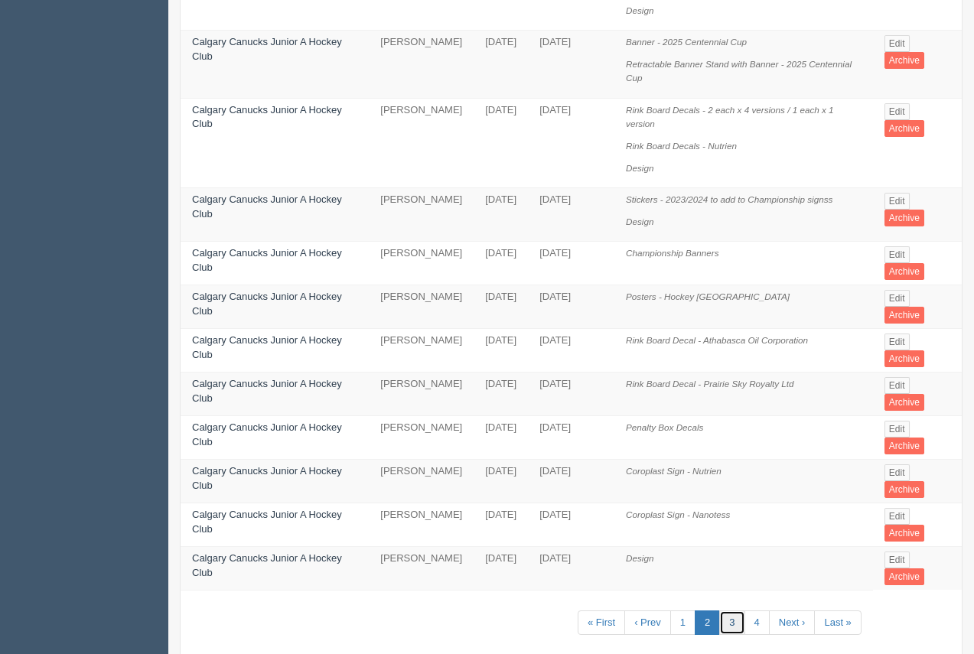
click at [733, 611] on link "3" at bounding box center [731, 623] width 25 height 25
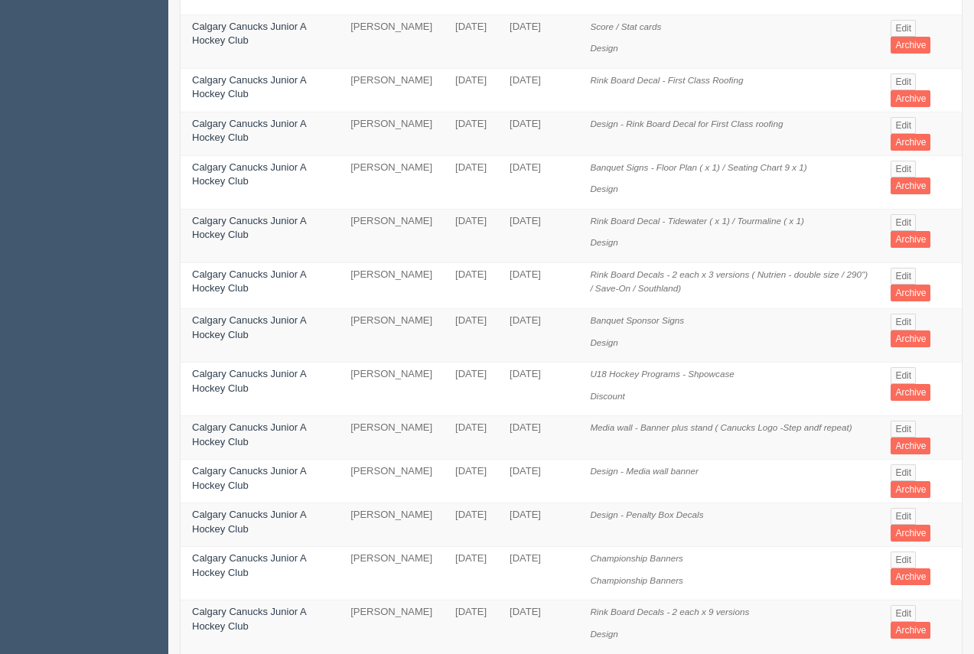
scroll to position [390, 0]
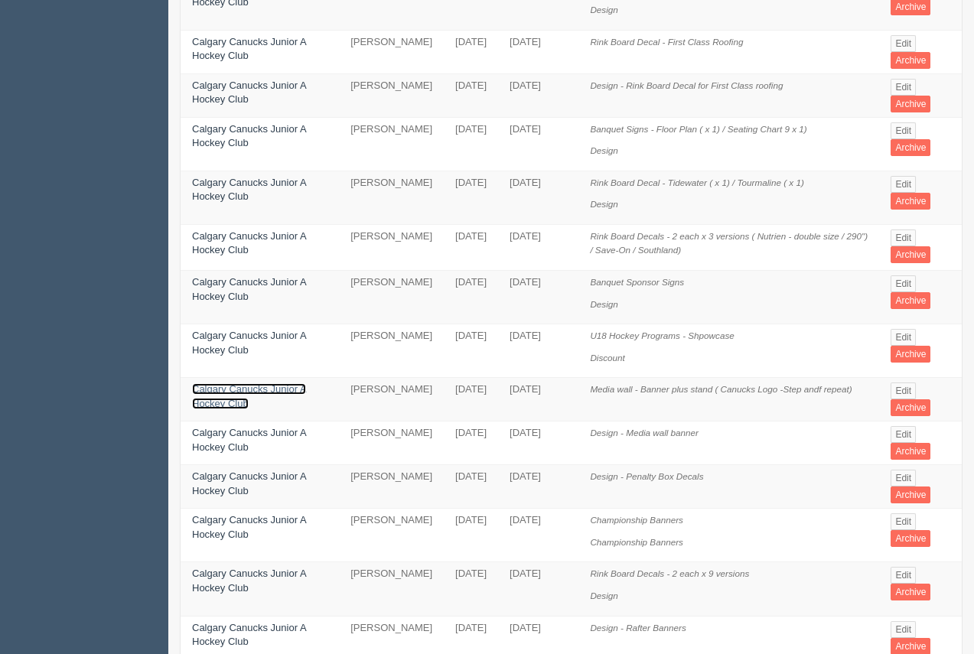
click at [243, 383] on link "Calgary Canucks Junior A Hockey Club" at bounding box center [249, 396] width 114 height 26
click at [244, 383] on link "Calgary Canucks Junior A Hockey Club" at bounding box center [249, 396] width 114 height 26
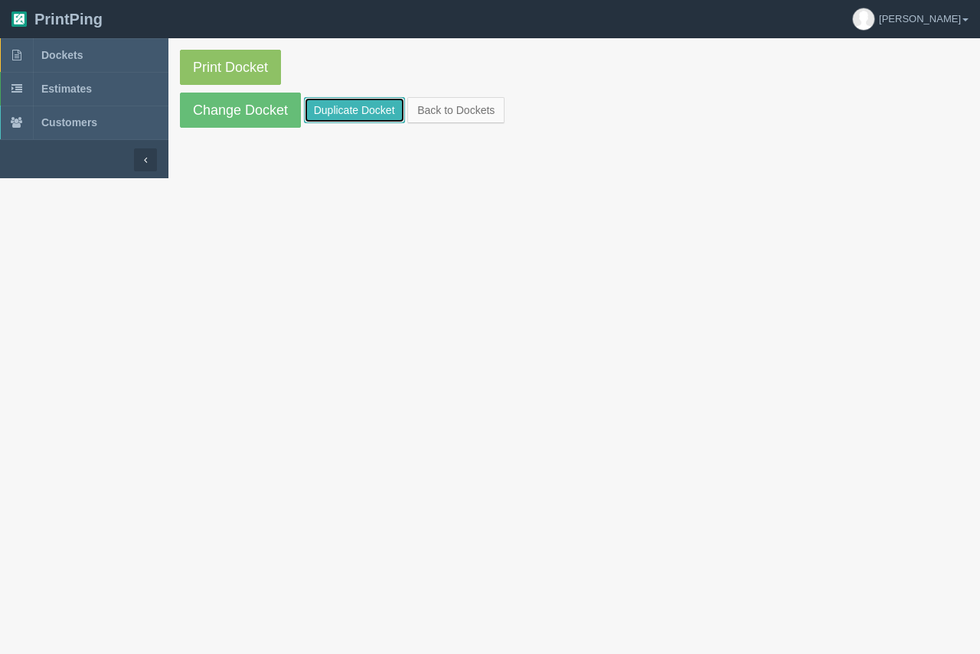
click at [336, 103] on link "Duplicate Docket" at bounding box center [354, 110] width 101 height 26
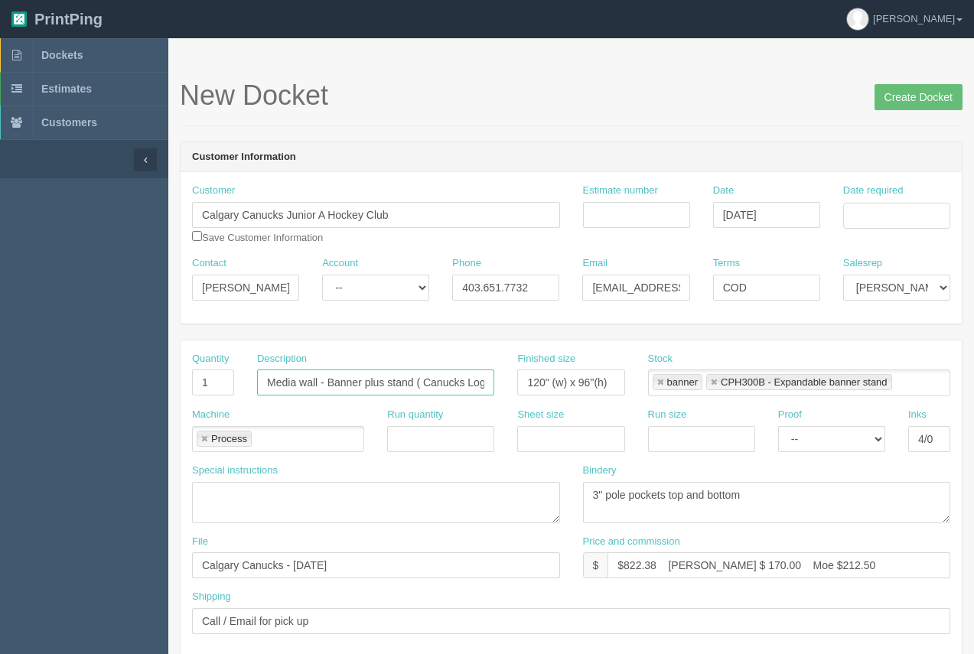
scroll to position [0, 96]
drag, startPoint x: 415, startPoint y: 382, endPoint x: 575, endPoint y: 390, distance: 160.2
click at [575, 390] on div "Quantity 1 Description Media wall - Banner plus stand ( Canucks Logo -Step andf…" at bounding box center [571, 380] width 781 height 56
type input "Media wall - Banner plus stand"
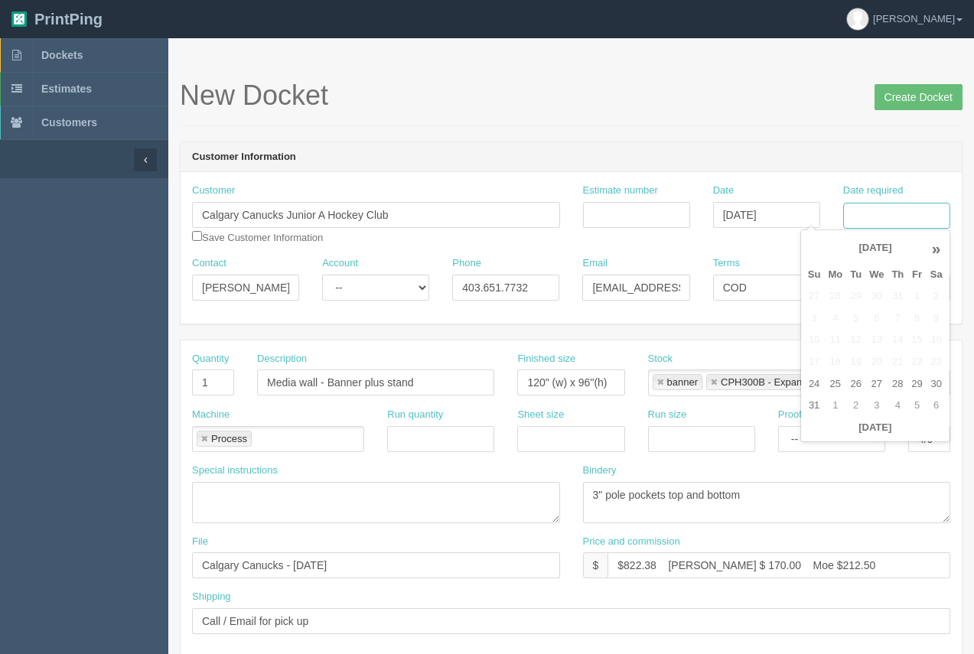
click at [919, 207] on input "Date required" at bounding box center [896, 216] width 107 height 26
click at [836, 386] on td "25" at bounding box center [835, 385] width 22 height 22
click at [915, 407] on td "5" at bounding box center [917, 406] width 18 height 22
type input "September 5, 2025"
click at [766, 105] on h1 "New Docket Create Docket" at bounding box center [571, 95] width 783 height 31
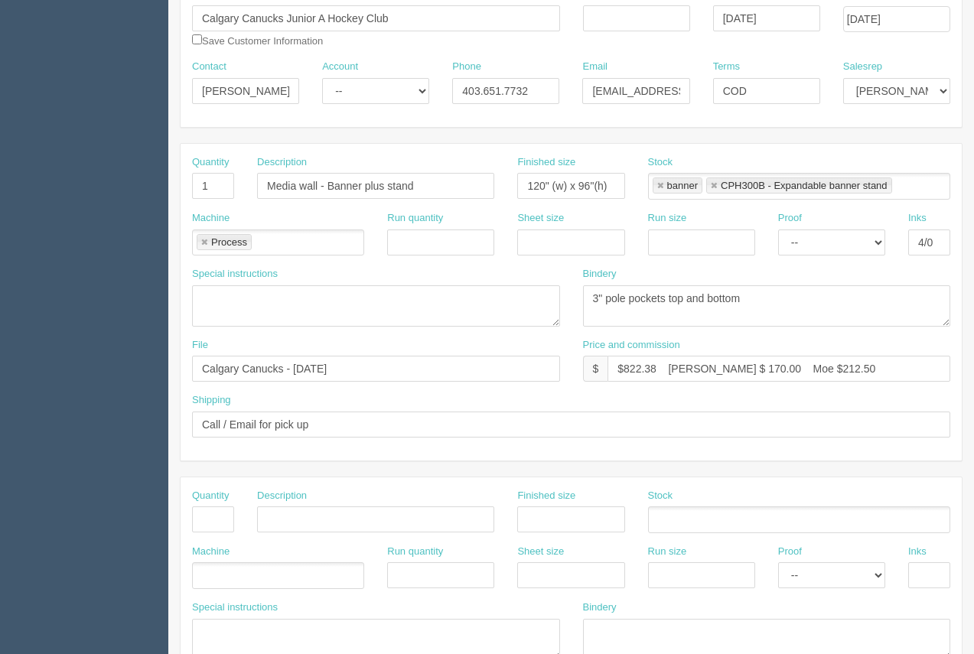
scroll to position [194, 0]
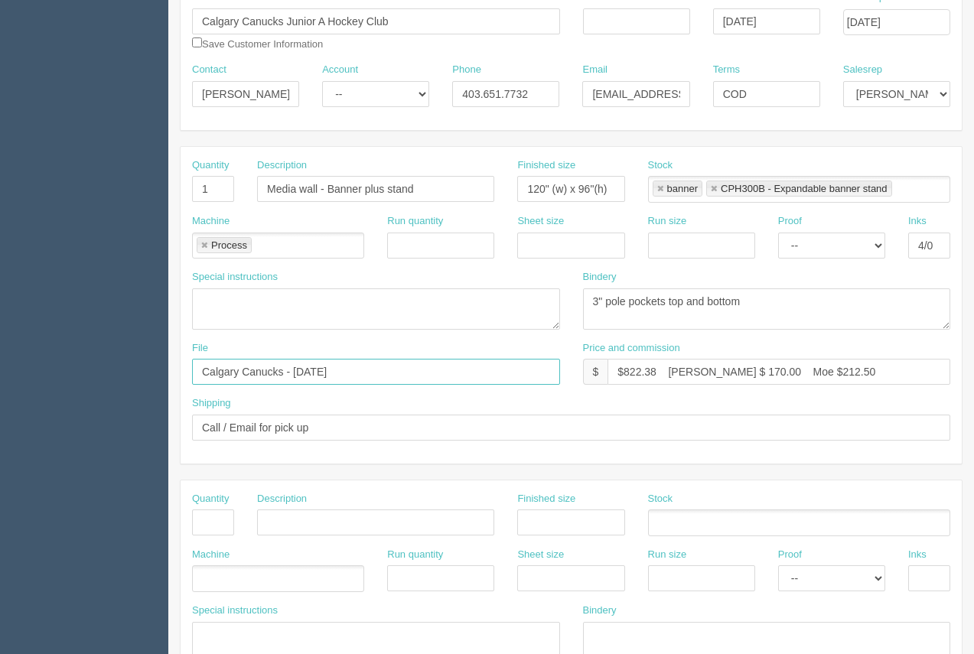
drag, startPoint x: 383, startPoint y: 375, endPoint x: 238, endPoint y: 354, distance: 147.0
click at [191, 373] on div "File Calgary Canucks - September 2023" at bounding box center [376, 369] width 391 height 56
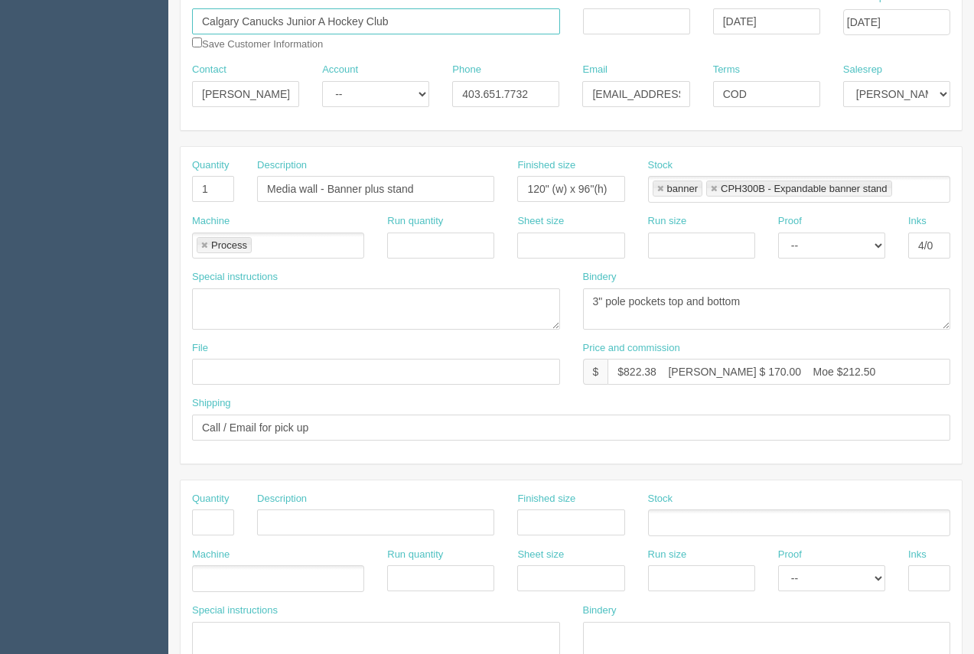
drag, startPoint x: 396, startPoint y: 26, endPoint x: 139, endPoint y: 36, distance: 258.1
click at [139, 36] on section "Dockets Estimates Customers" at bounding box center [487, 521] width 974 height 1352
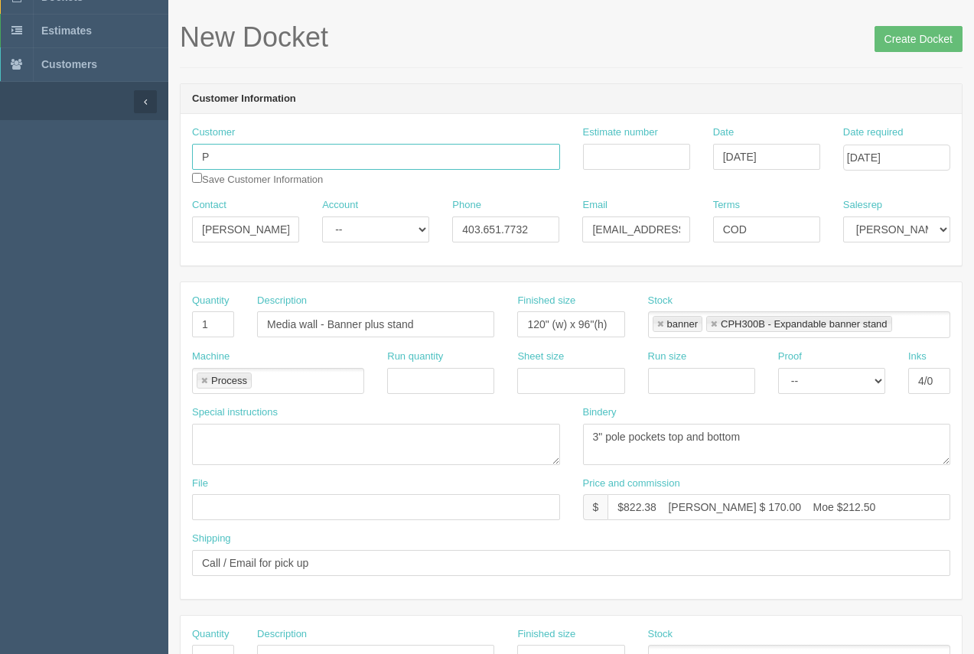
scroll to position [62, 0]
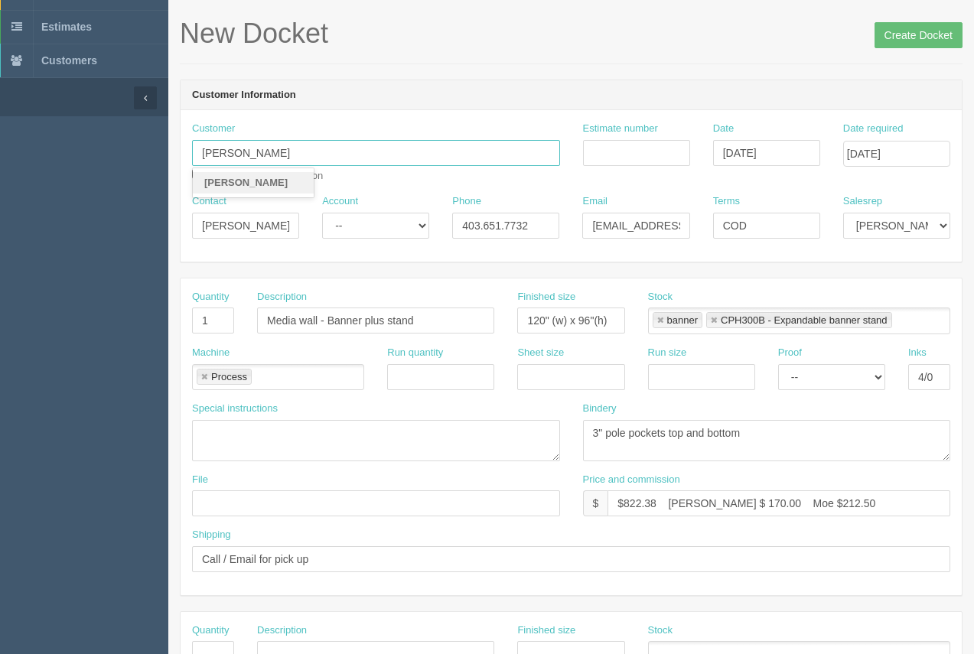
type input "Parker PR"
click at [239, 178] on strong "Parker PR" at bounding box center [245, 182] width 83 height 11
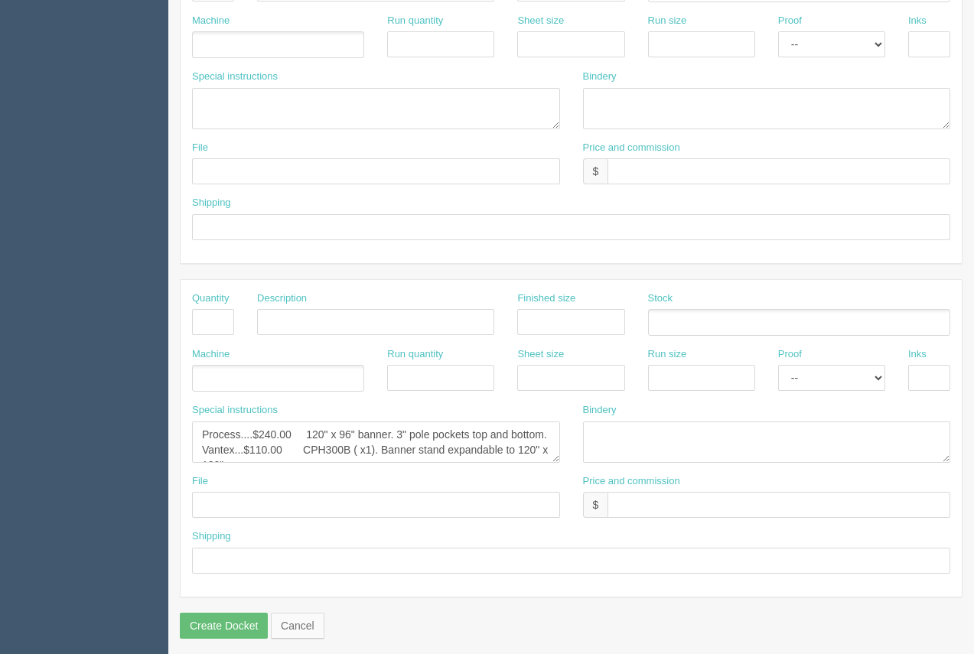
scroll to position [736, 0]
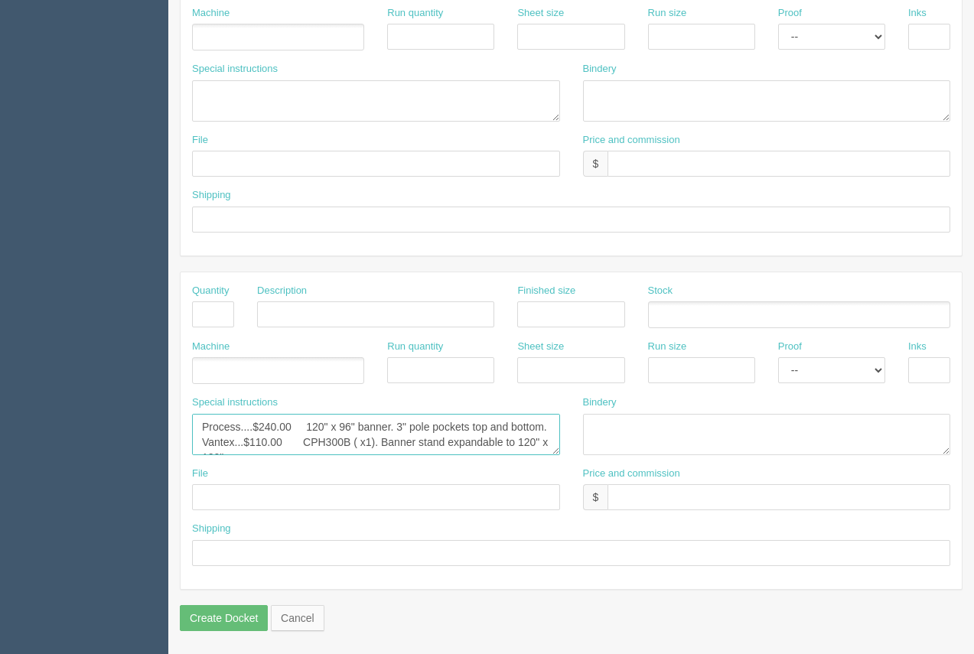
click at [292, 432] on textarea "Process....$240.00 120" x 96" banner. 3" pole pockets top and bottom. Vantex...…" at bounding box center [376, 434] width 368 height 41
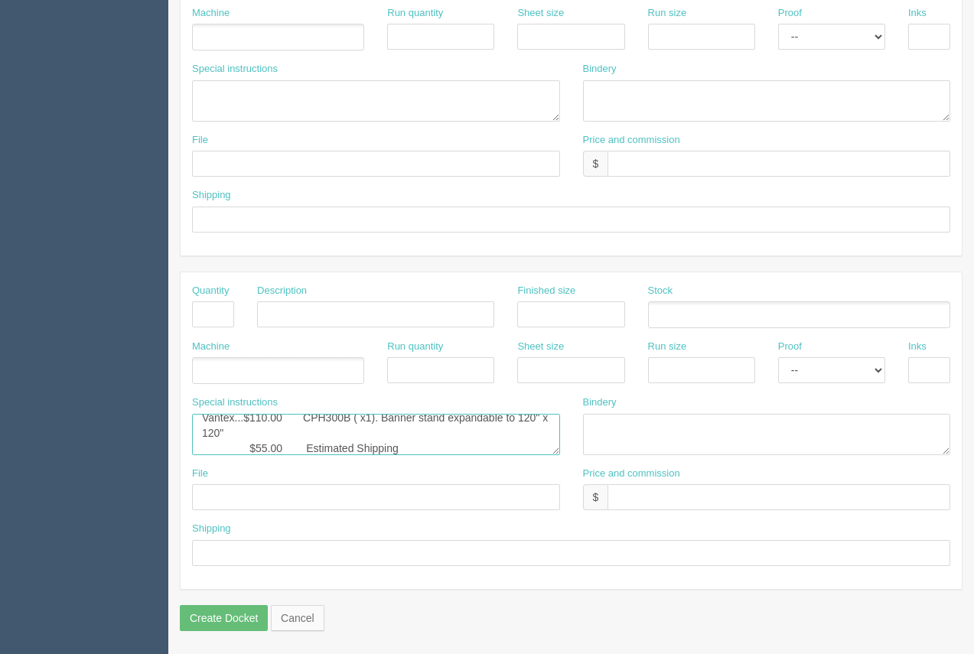
scroll to position [40, 0]
click at [262, 448] on textarea "Process....$240.00 120" x 96" banner. 3" pole pockets top and bottom. Vantex...…" at bounding box center [376, 434] width 368 height 41
type textarea "Process....$296.27 120" x 96" banner. 3" pole pockets top and bottom. Vantex...…"
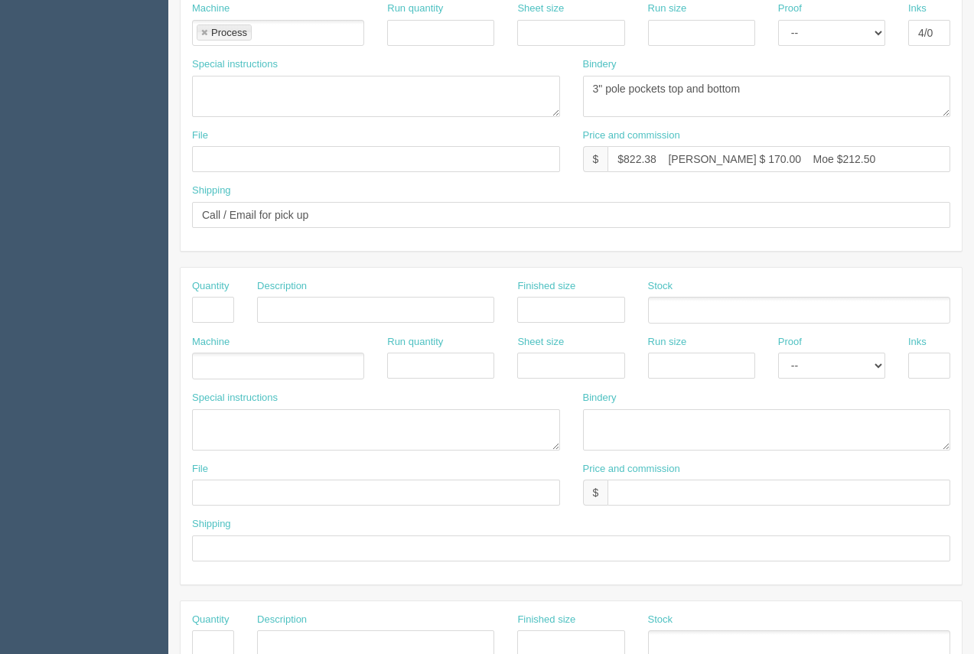
scroll to position [374, 0]
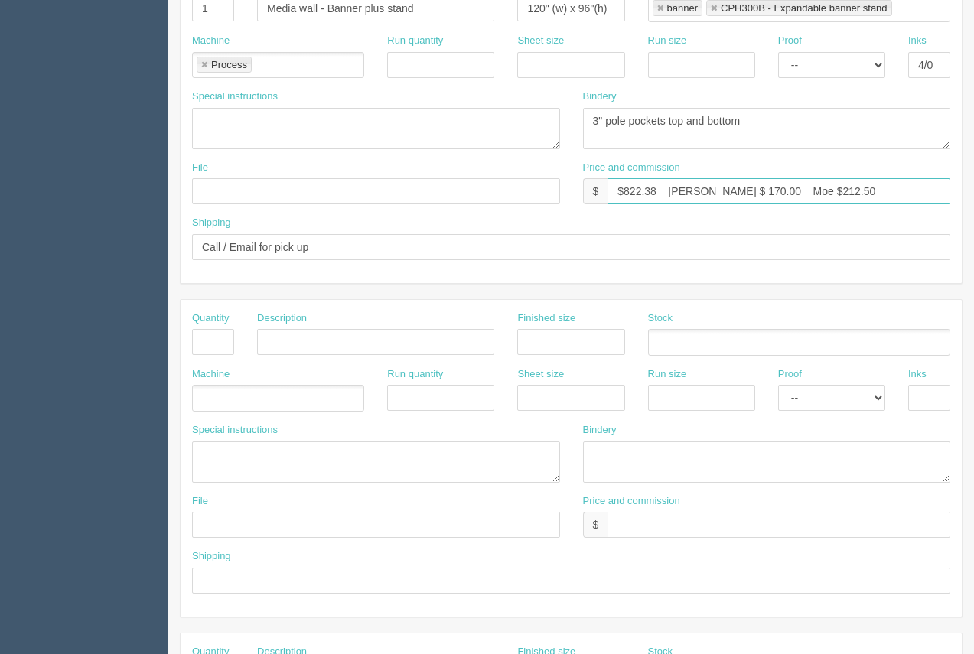
drag, startPoint x: 657, startPoint y: 193, endPoint x: 638, endPoint y: 184, distance: 21.6
click at [631, 191] on input "$822.38 Arif $ 170.00 Moe $212.50" at bounding box center [779, 191] width 343 height 26
drag, startPoint x: 729, startPoint y: 192, endPoint x: 698, endPoint y: 185, distance: 31.4
click at [698, 185] on input "$844.63 Arif $ 170.00 Moe $212.50" at bounding box center [779, 191] width 343 height 26
drag, startPoint x: 824, startPoint y: 189, endPoint x: 775, endPoint y: 191, distance: 49.0
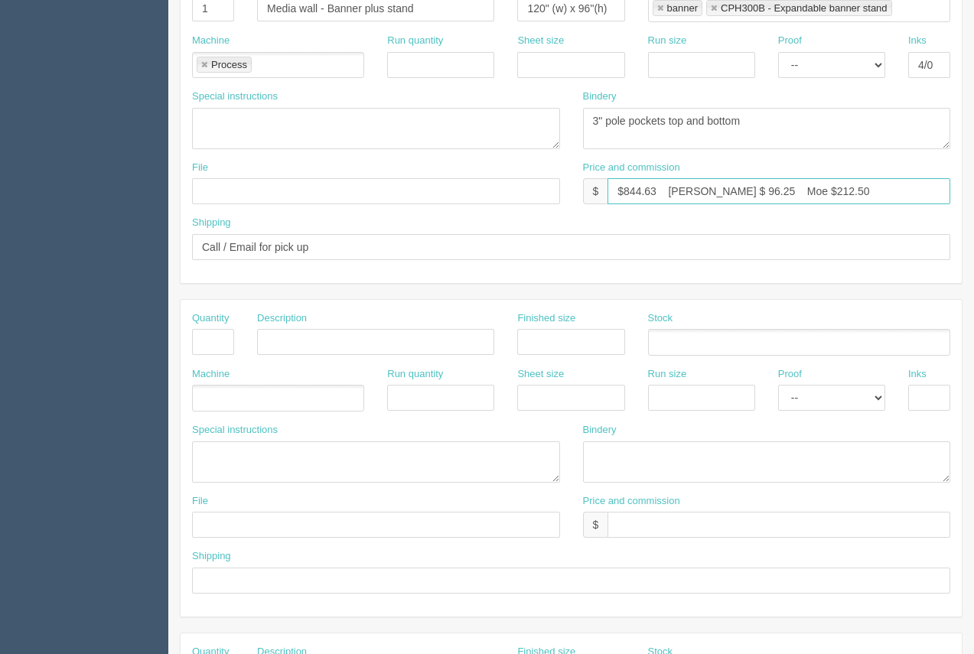
click at [775, 191] on input "$844.63 Arif $ 96.25 Moe $212.50" at bounding box center [779, 191] width 343 height 26
type input "$844.63 Arif $ 96.25 Moe $2131.01"
click at [258, 195] on input "text" at bounding box center [376, 191] width 368 height 26
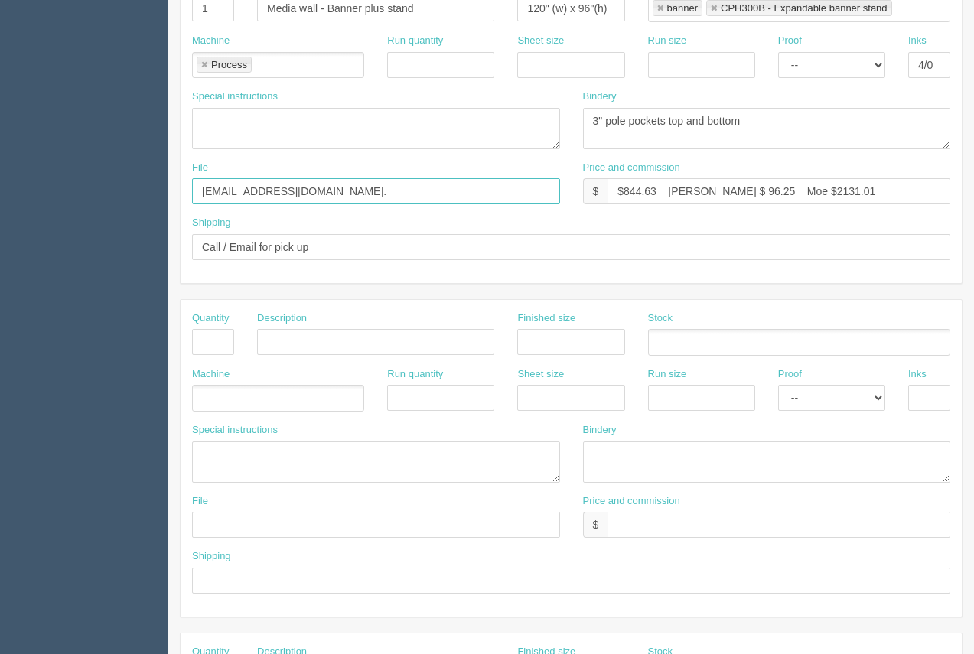
drag, startPoint x: 313, startPoint y: 192, endPoint x: 180, endPoint y: 188, distance: 133.3
click at [178, 188] on section "New Docket Create Docket Customer Information Customer Parker PR Parker PR Save…" at bounding box center [571, 340] width 806 height 1352
click at [216, 194] on input "PArker PR" at bounding box center [376, 191] width 368 height 26
click at [269, 191] on input "Parker PR" at bounding box center [376, 191] width 368 height 26
click at [329, 194] on input "Parker PR - August 2025_Media Wall" at bounding box center [376, 191] width 368 height 26
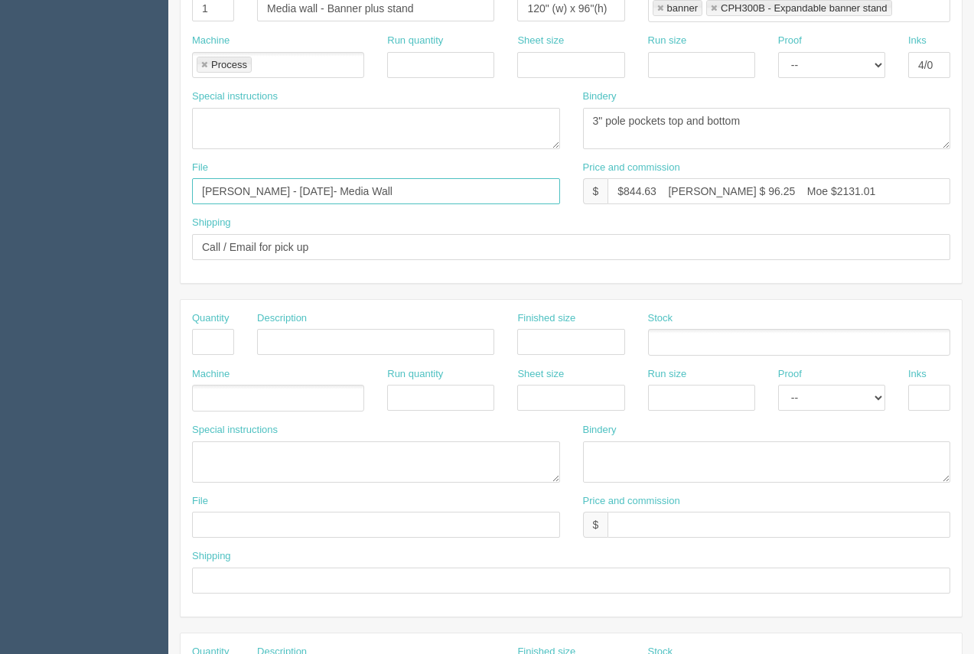
click at [318, 194] on input "Parker PR - August 2025- Media Wall" at bounding box center [376, 191] width 368 height 26
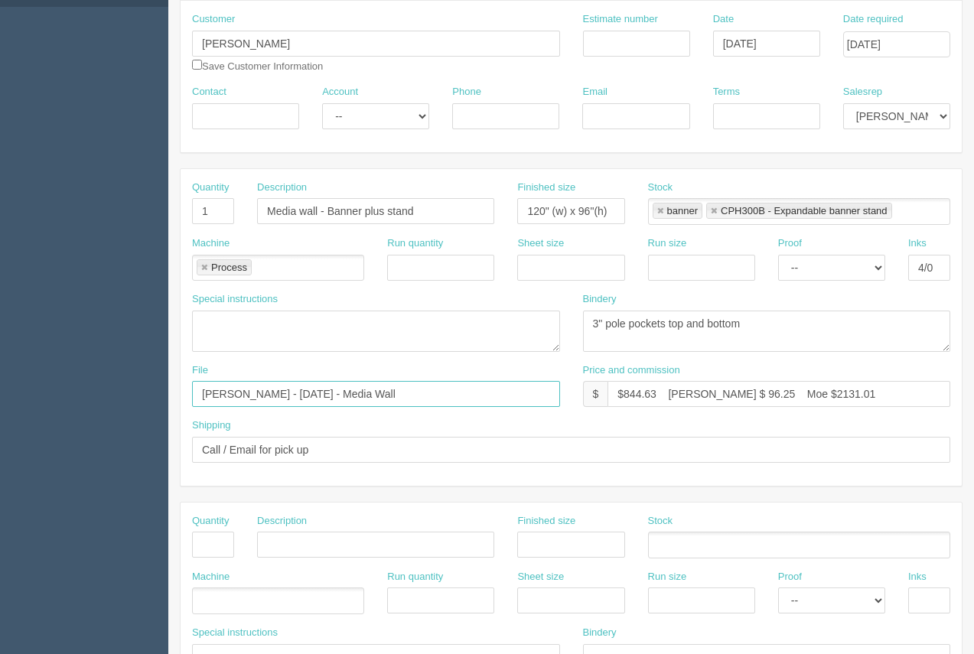
scroll to position [0, 0]
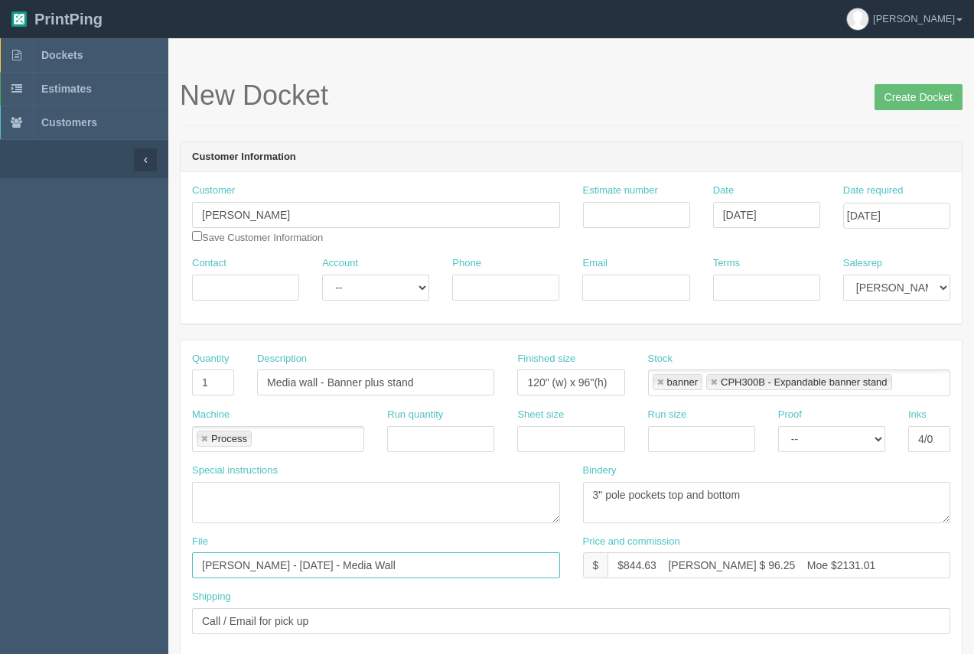
type input "Parker PR - August 2025 - Media Wall"
click at [746, 296] on input "Terms" at bounding box center [766, 288] width 107 height 26
type input "50/50"
click at [918, 96] on input "Create Docket" at bounding box center [919, 97] width 88 height 26
